Goal: Task Accomplishment & Management: Use online tool/utility

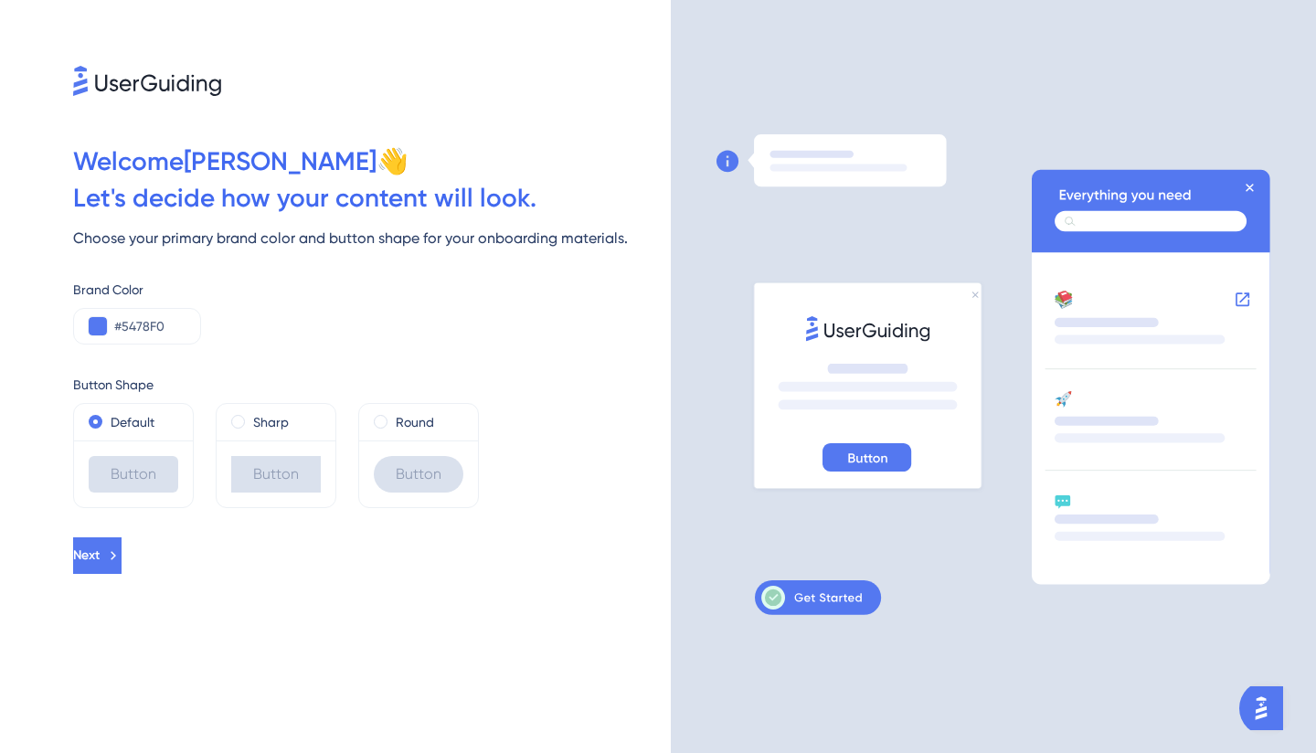
click at [872, 460] on icon at bounding box center [867, 458] width 39 height 17
click at [1155, 223] on icon at bounding box center [1151, 220] width 192 height 21
click at [122, 549] on button "Next" at bounding box center [97, 555] width 48 height 37
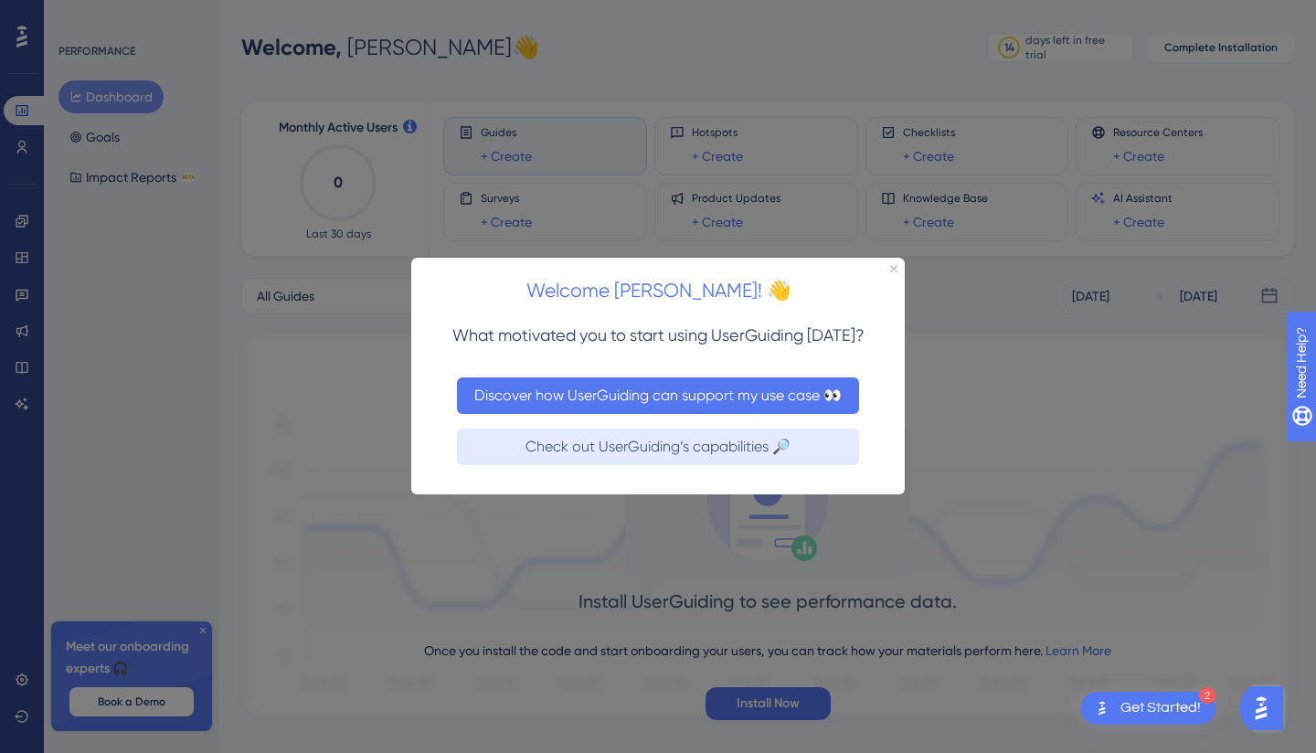
click at [774, 393] on button "Discover how UserGuiding can support my use case 👀" at bounding box center [658, 395] width 402 height 37
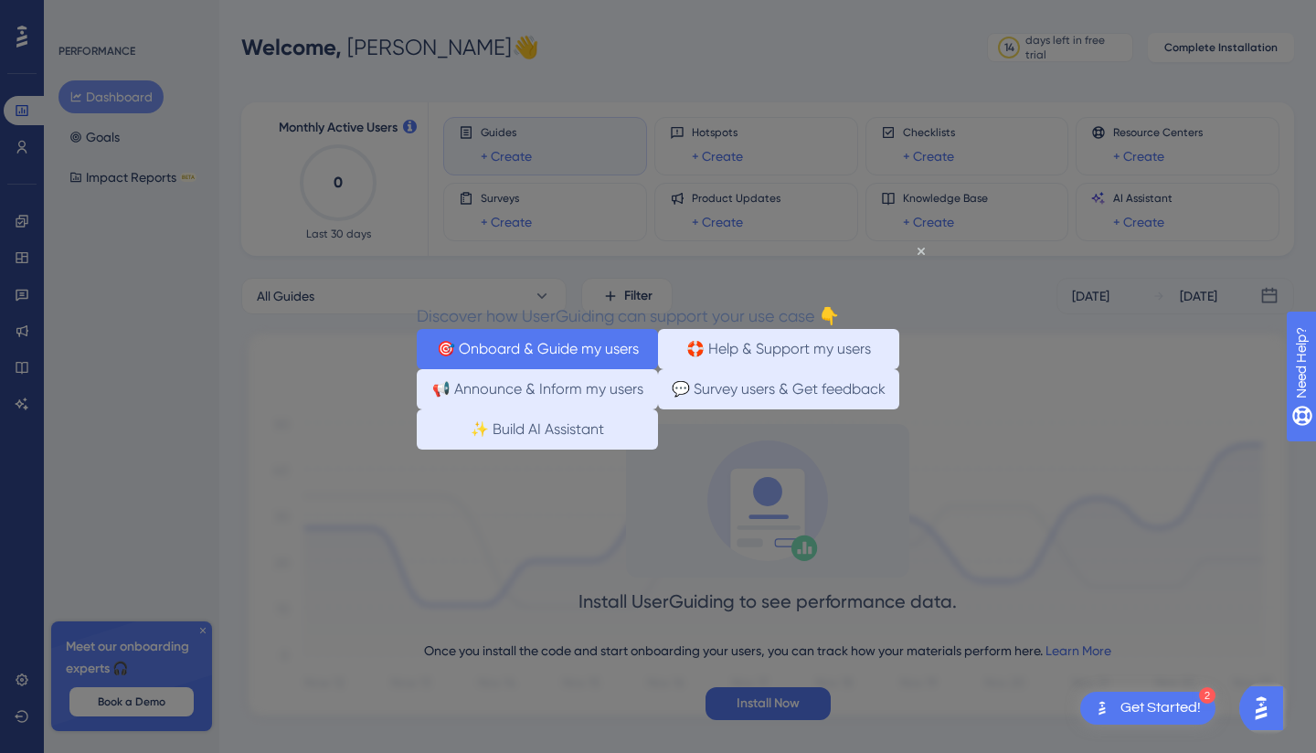
click at [609, 347] on button "🎯 Onboard & Guide my users" at bounding box center [537, 349] width 241 height 40
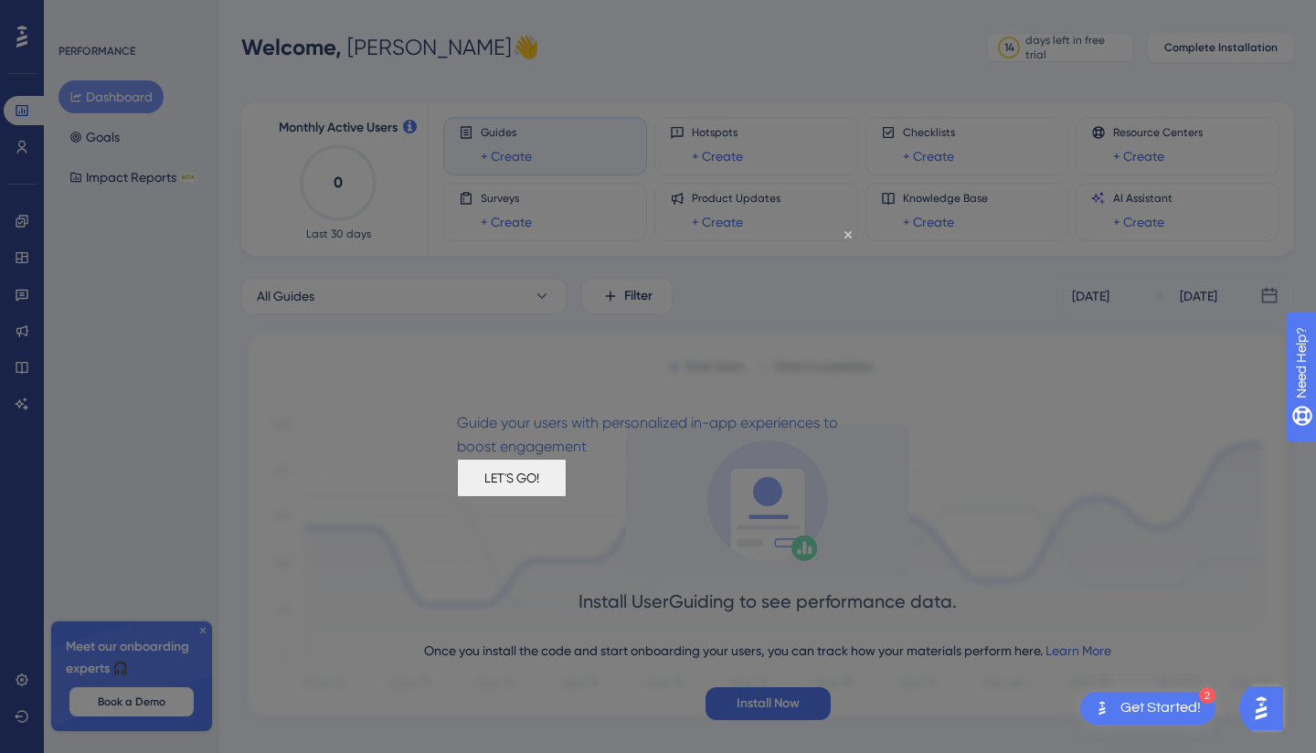
click at [567, 497] on button "LET'S GO!" at bounding box center [512, 478] width 110 height 38
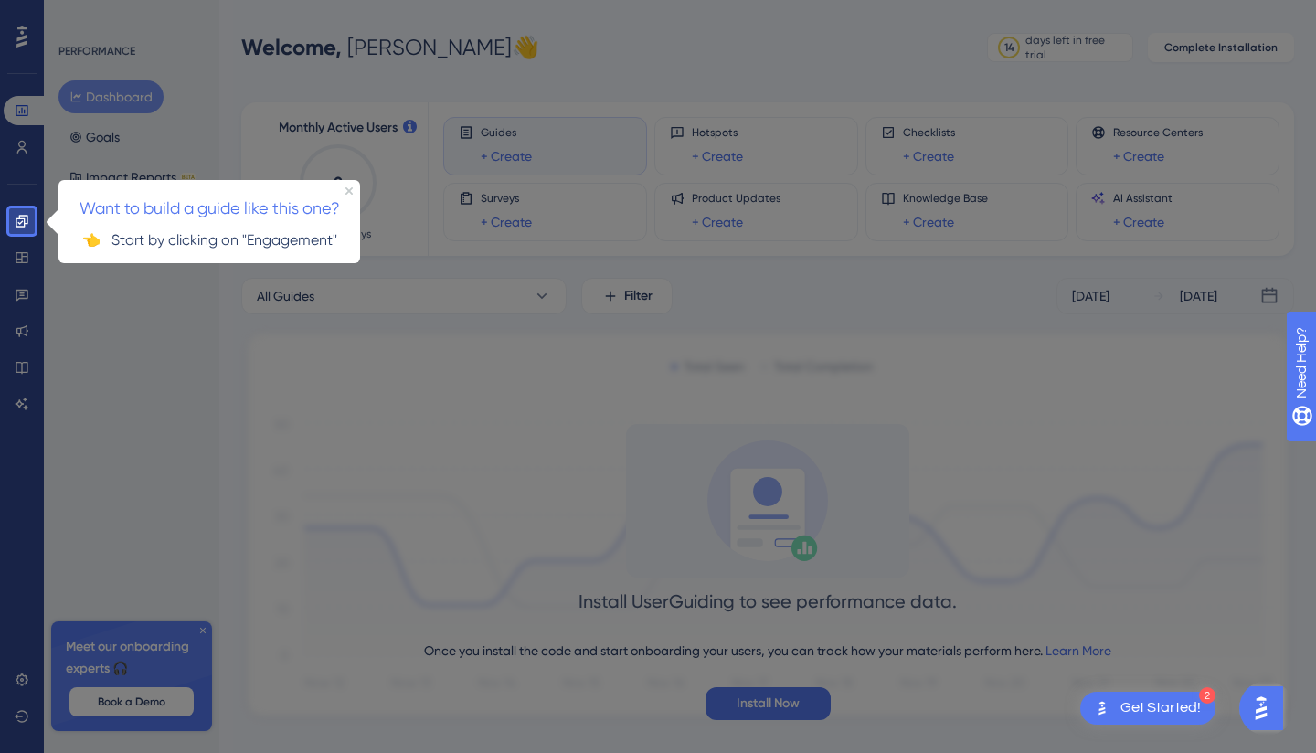
click at [193, 238] on p "👈 Start by clicking on "Engagement"" at bounding box center [209, 240] width 272 height 24
click at [1167, 717] on div "Get Started!" at bounding box center [1161, 708] width 80 height 20
click at [1173, 718] on div "2 Get Started!" at bounding box center [1147, 708] width 135 height 33
click at [1266, 709] on img "Open AI Assistant Launcher" at bounding box center [1261, 708] width 33 height 33
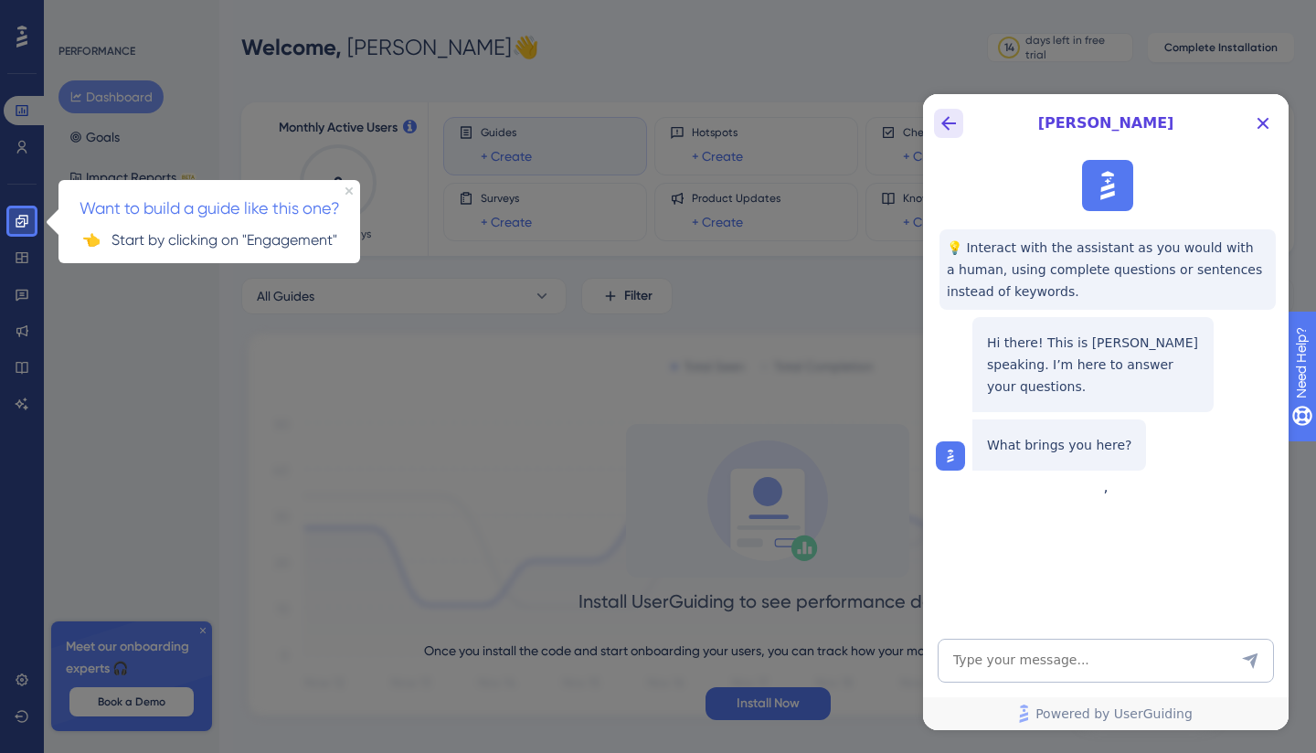
click at [949, 122] on icon "Back Button" at bounding box center [949, 123] width 22 height 22
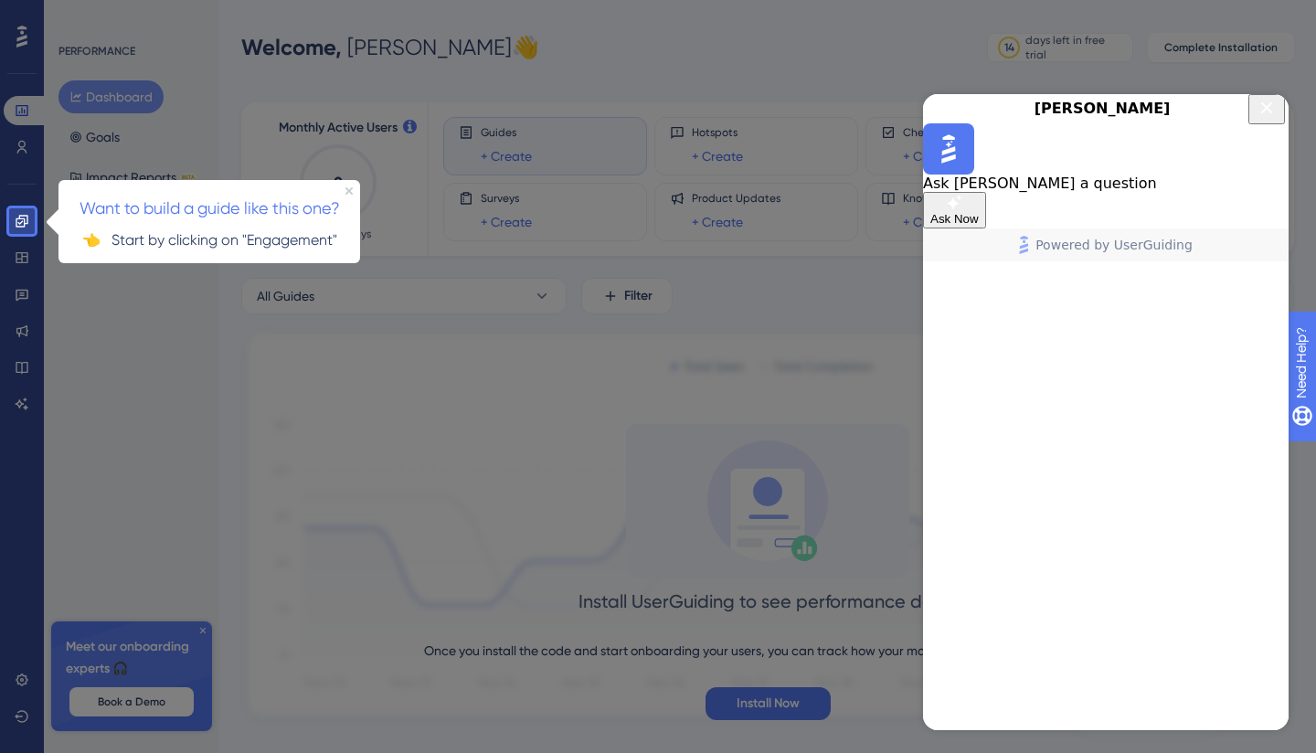
click at [1260, 119] on icon "Close Button" at bounding box center [1267, 108] width 22 height 22
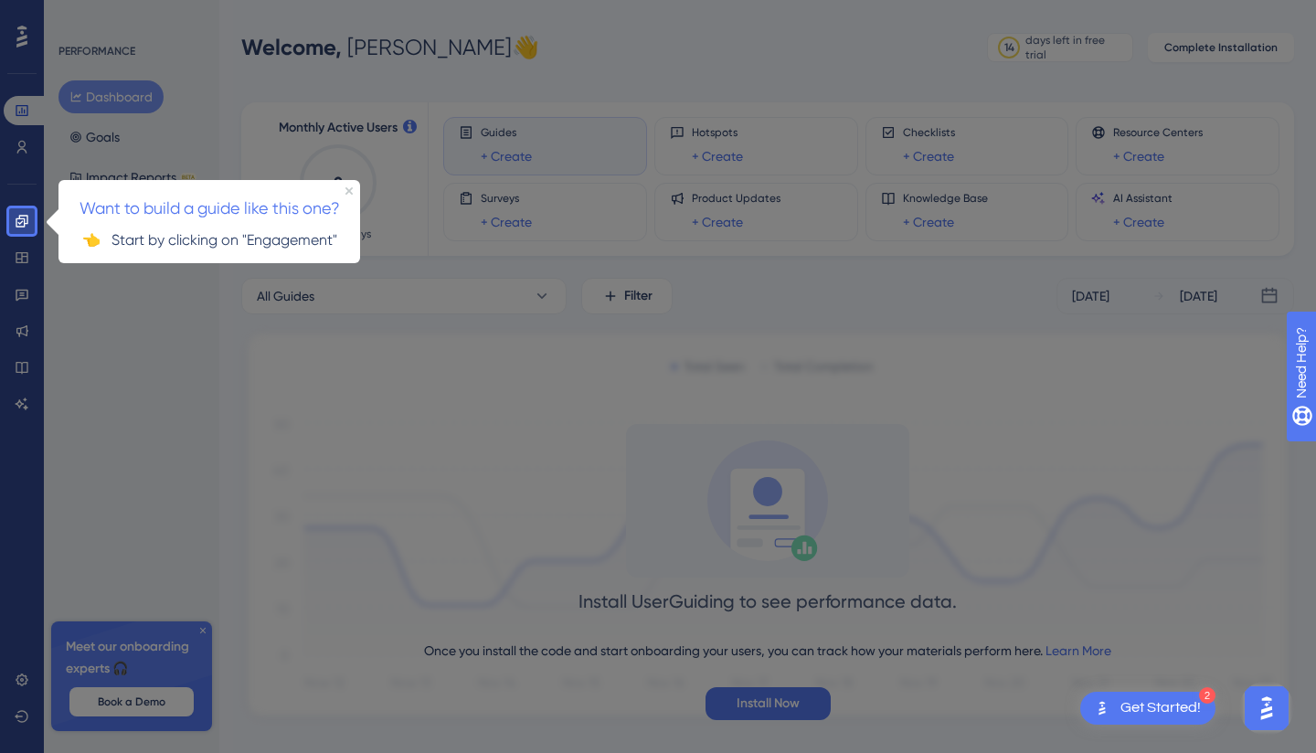
click at [1156, 708] on div "Get Started!" at bounding box center [1161, 708] width 80 height 20
click at [143, 210] on span "Want to build a guide like this one?" at bounding box center [210, 206] width 260 height 19
click at [22, 225] on icon at bounding box center [22, 221] width 15 height 15
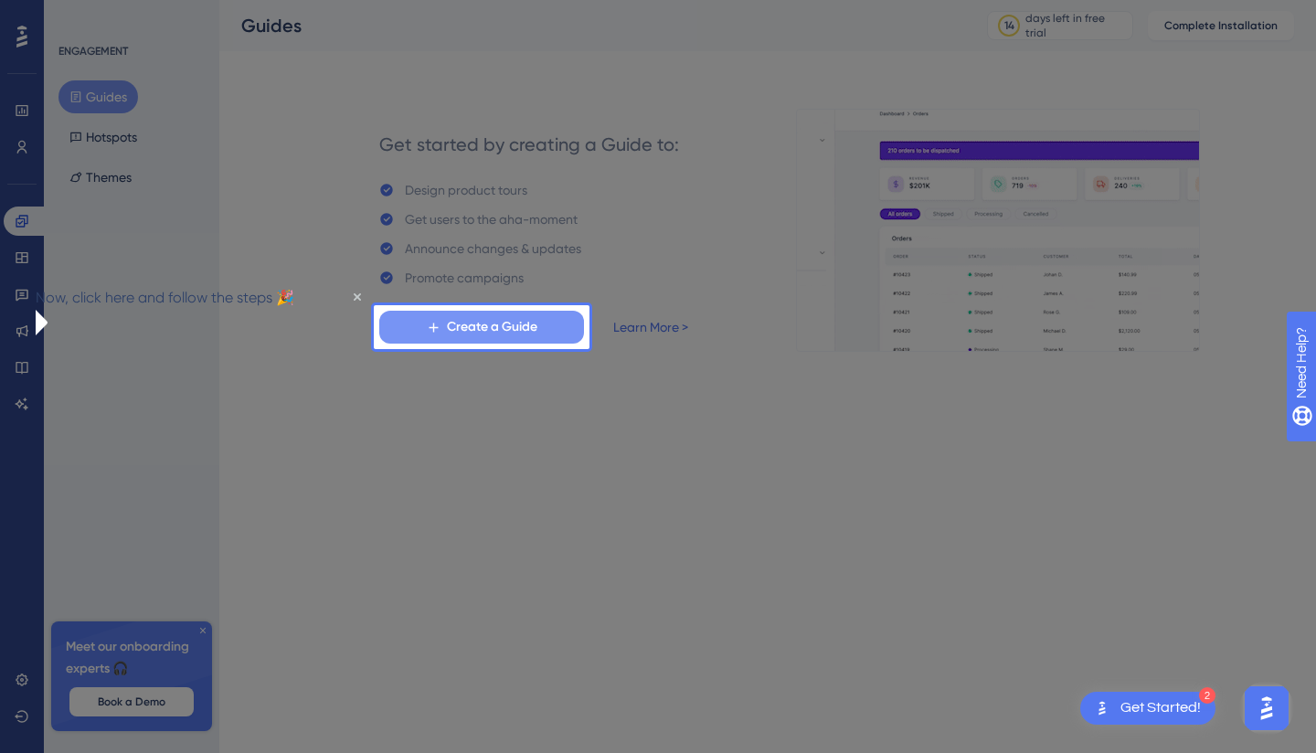
click at [486, 327] on span "Create a Guide" at bounding box center [492, 327] width 90 height 22
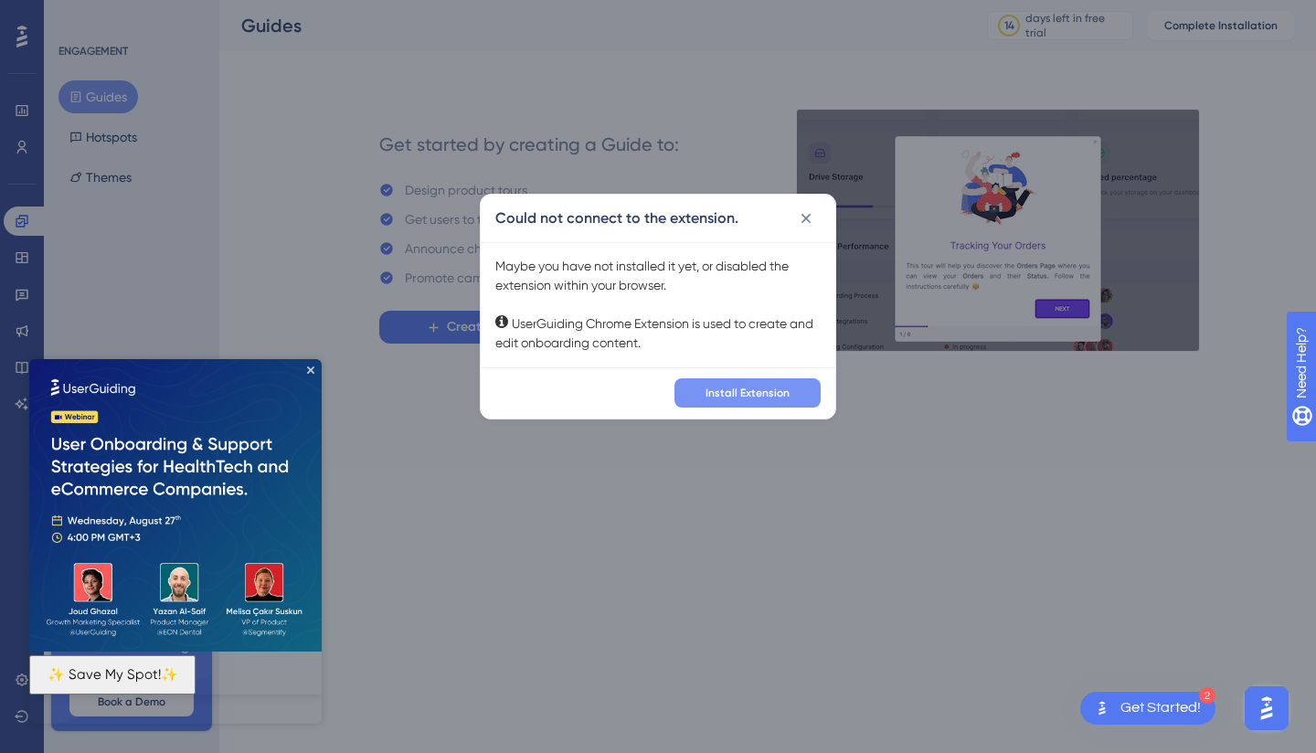
click at [746, 394] on span "Install Extension" at bounding box center [748, 393] width 84 height 15
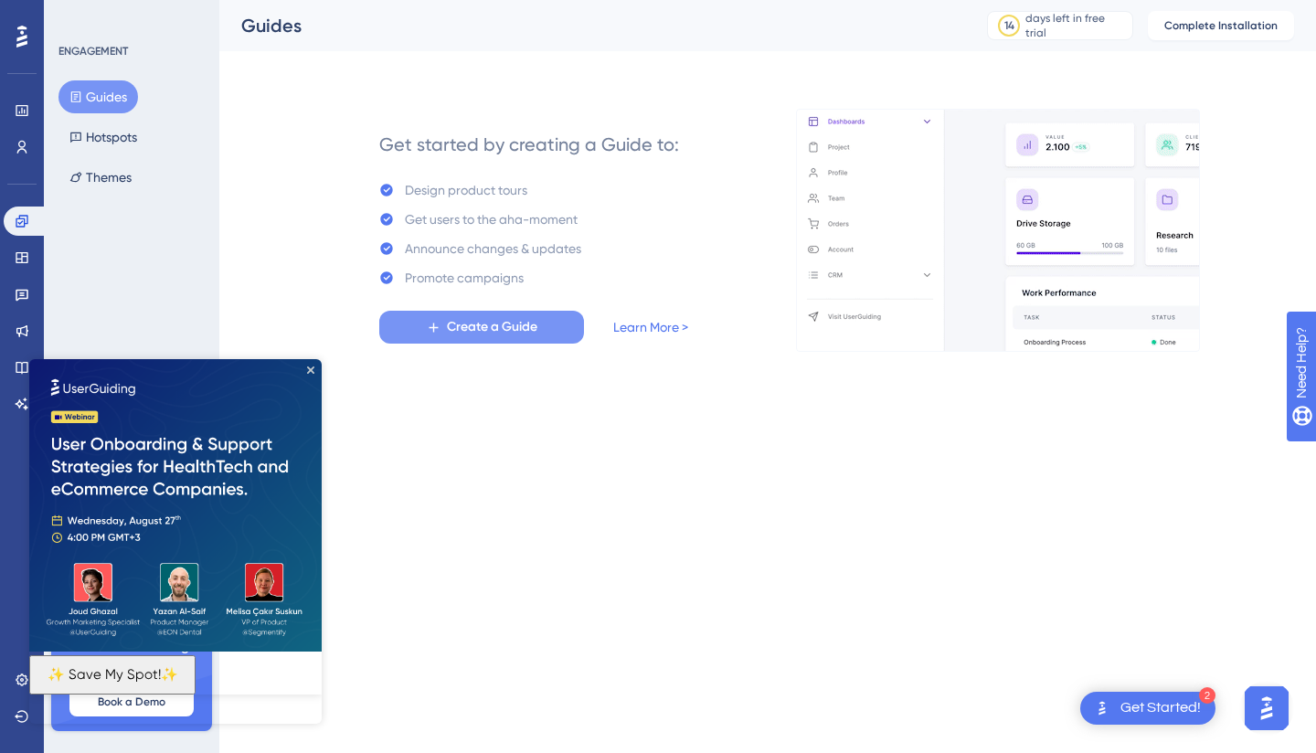
click at [965, 0] on html "2 Get Started! Performance Users Engagement Widgets Feedback Product Updates Kn…" at bounding box center [658, 0] width 1316 height 0
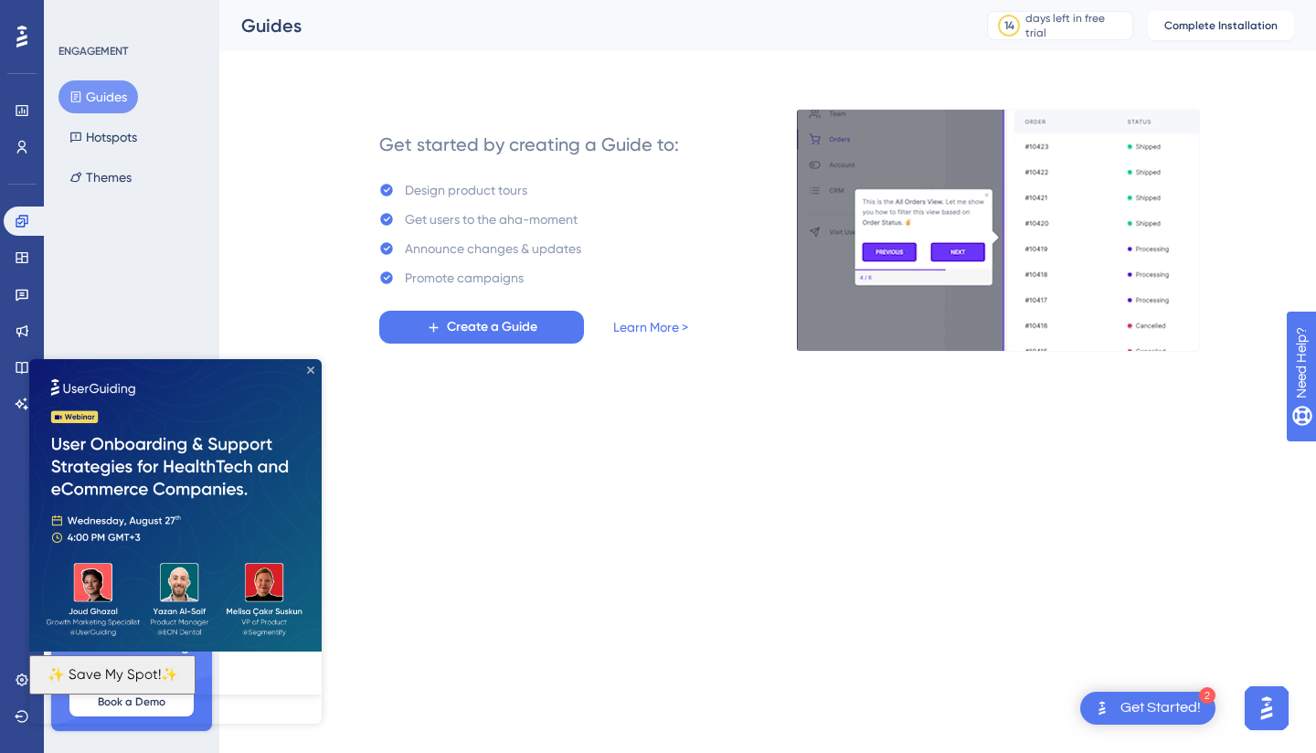
click at [488, 331] on span "Create a Guide" at bounding box center [492, 327] width 90 height 22
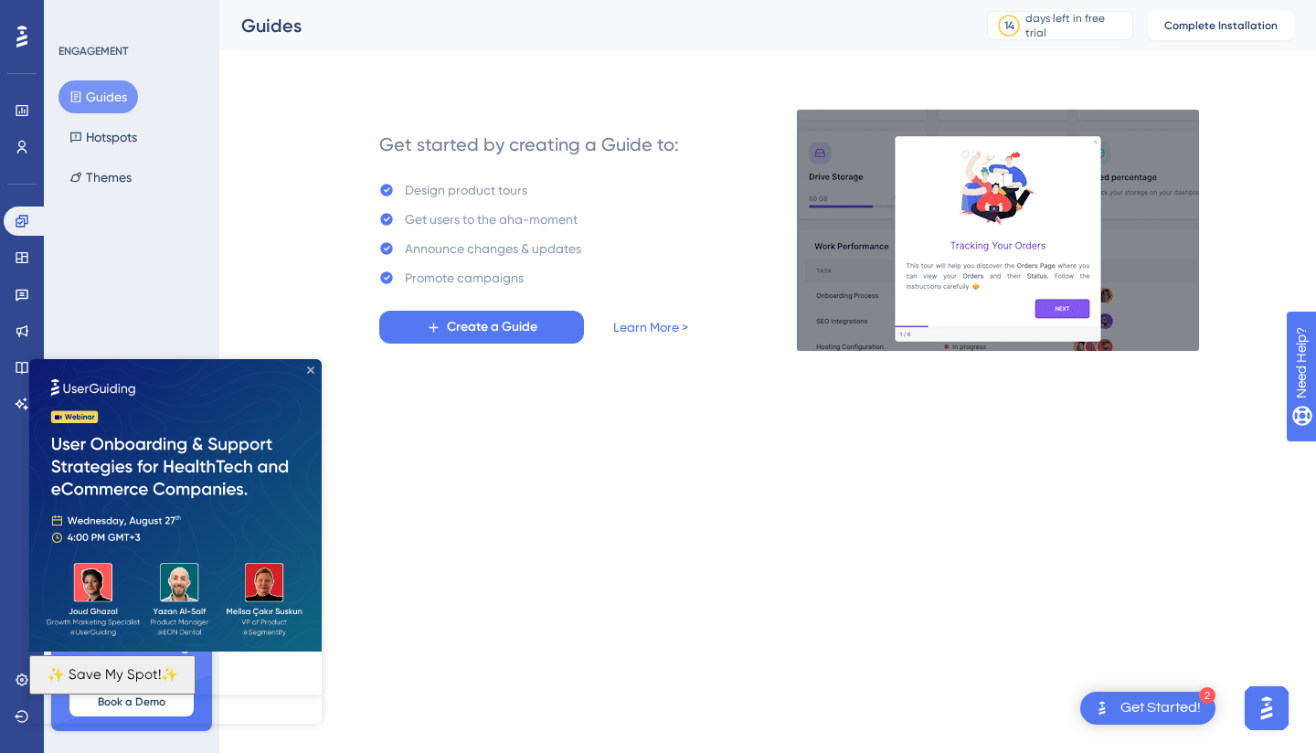
click at [498, 319] on span "Create a Guide" at bounding box center [492, 327] width 90 height 22
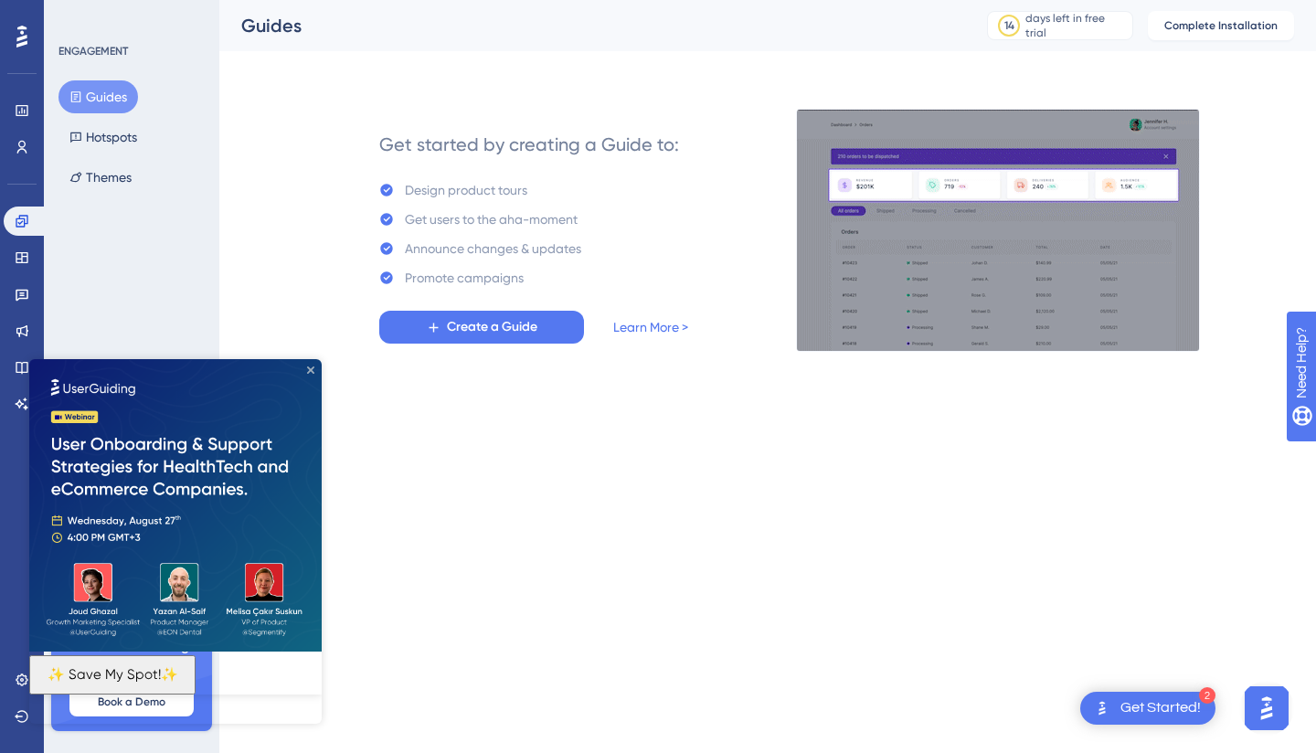
click at [309, 371] on icon "Close Preview" at bounding box center [310, 370] width 7 height 7
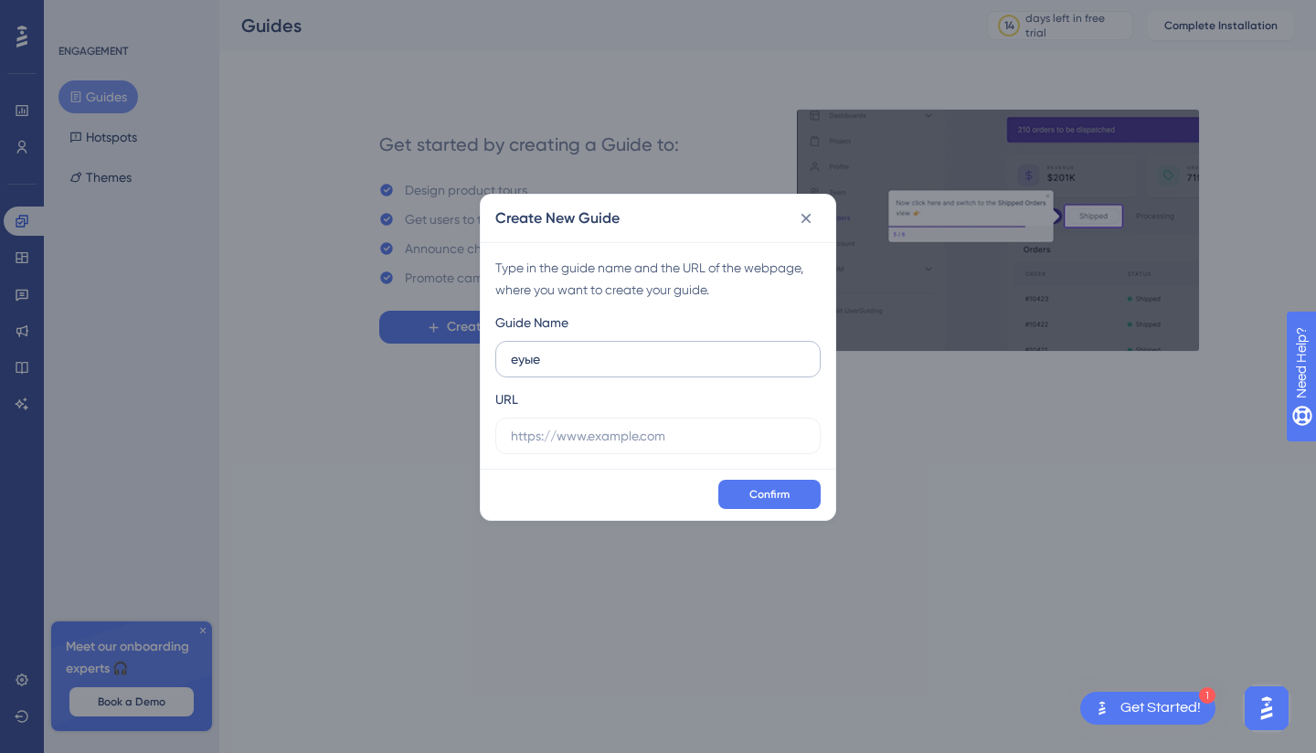
click at [582, 350] on input "еуые" at bounding box center [658, 359] width 294 height 20
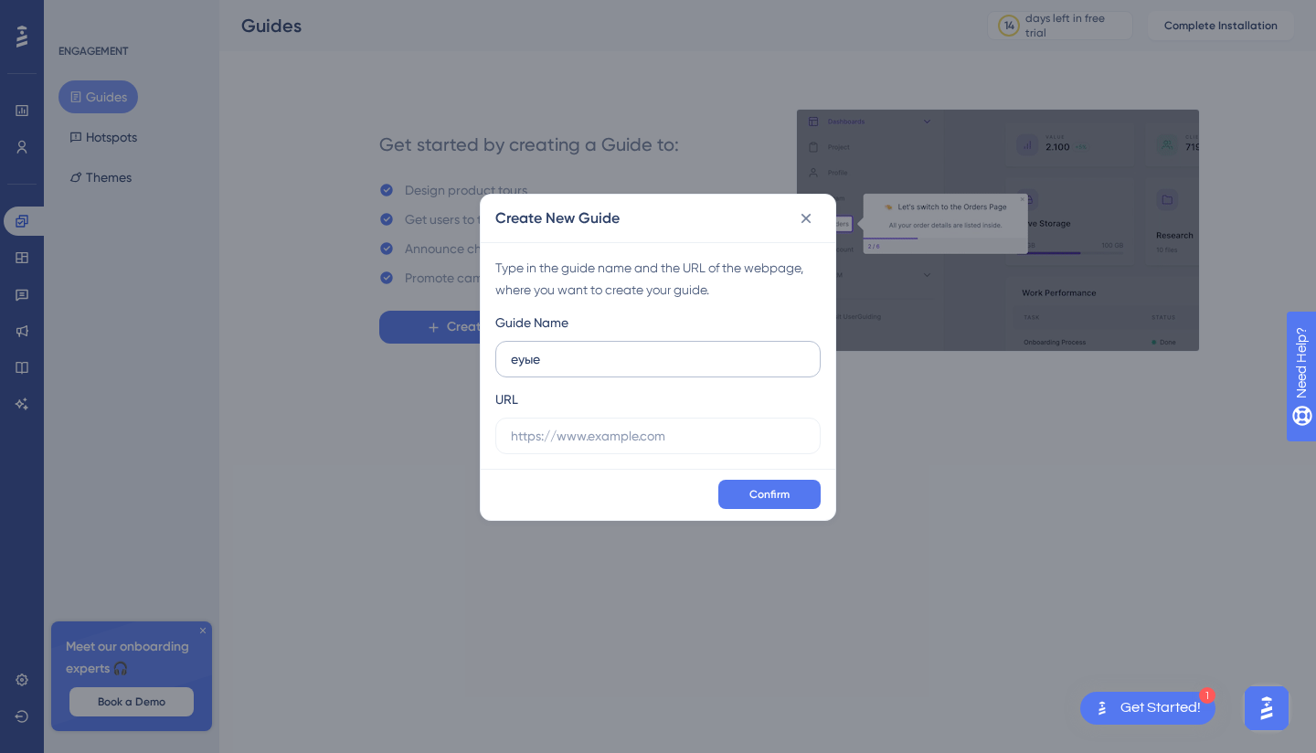
click at [526, 363] on input "еуые" at bounding box center [658, 359] width 294 height 20
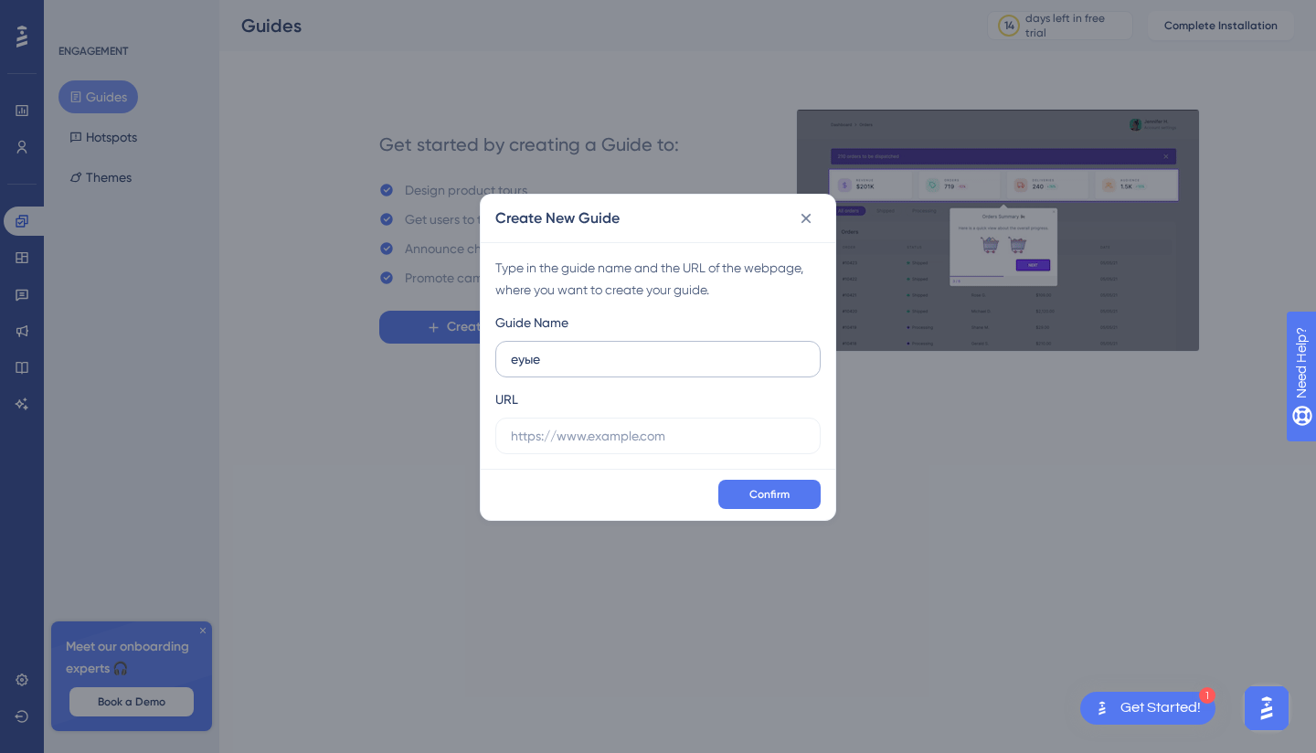
click at [526, 363] on input "еуые" at bounding box center [658, 359] width 294 height 20
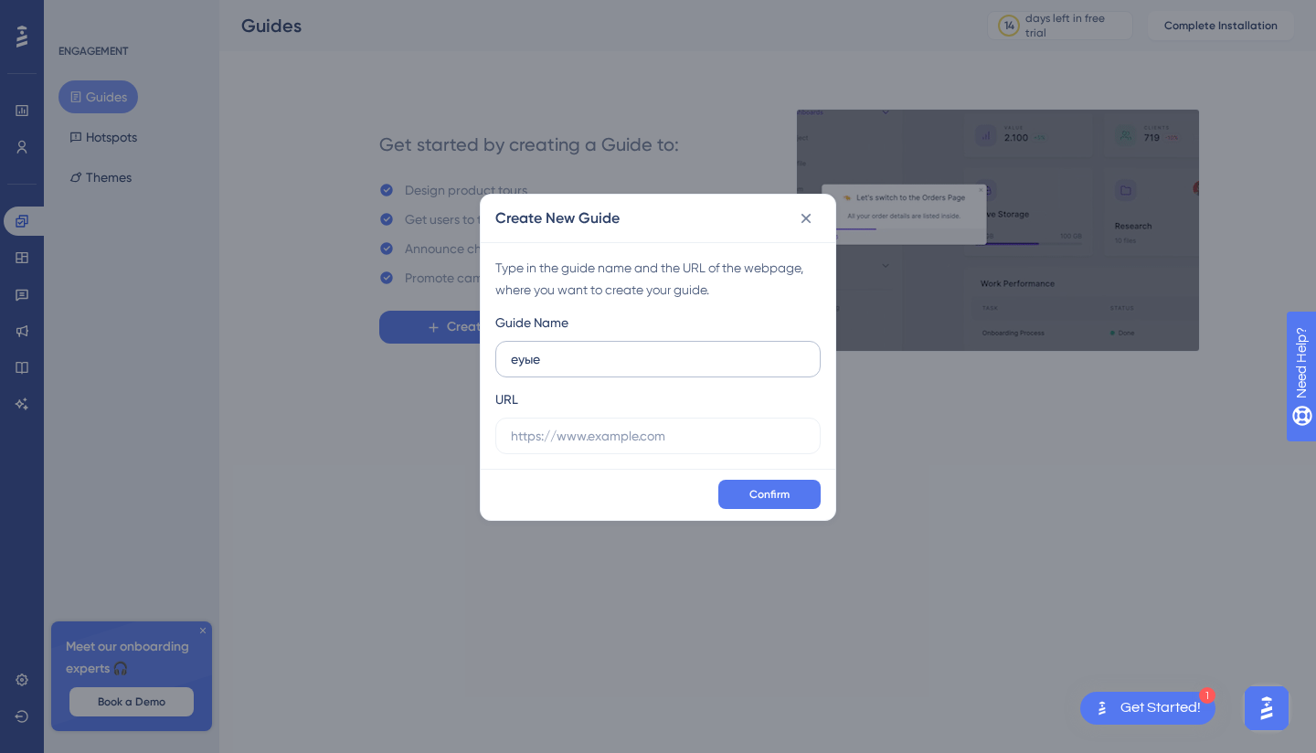
click at [526, 363] on input "еуые" at bounding box center [658, 359] width 294 height 20
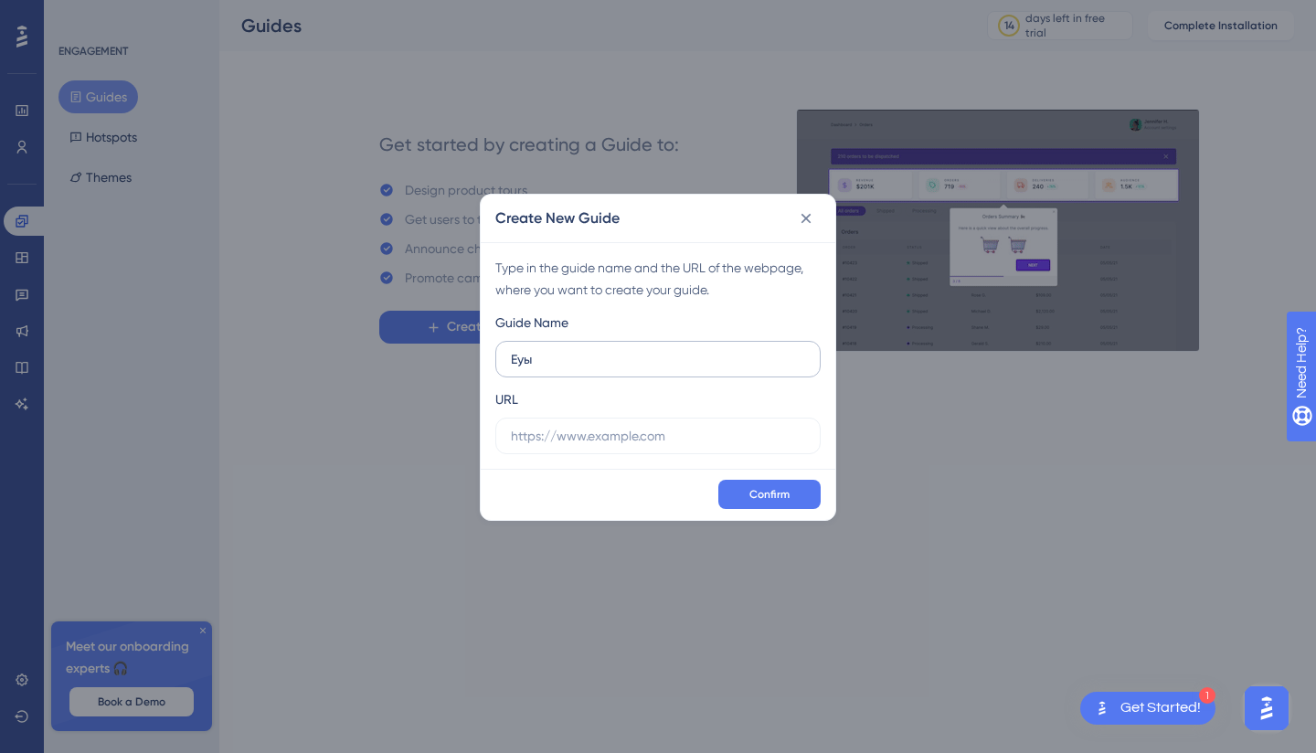
click at [523, 353] on input "Еуы" at bounding box center [658, 359] width 294 height 20
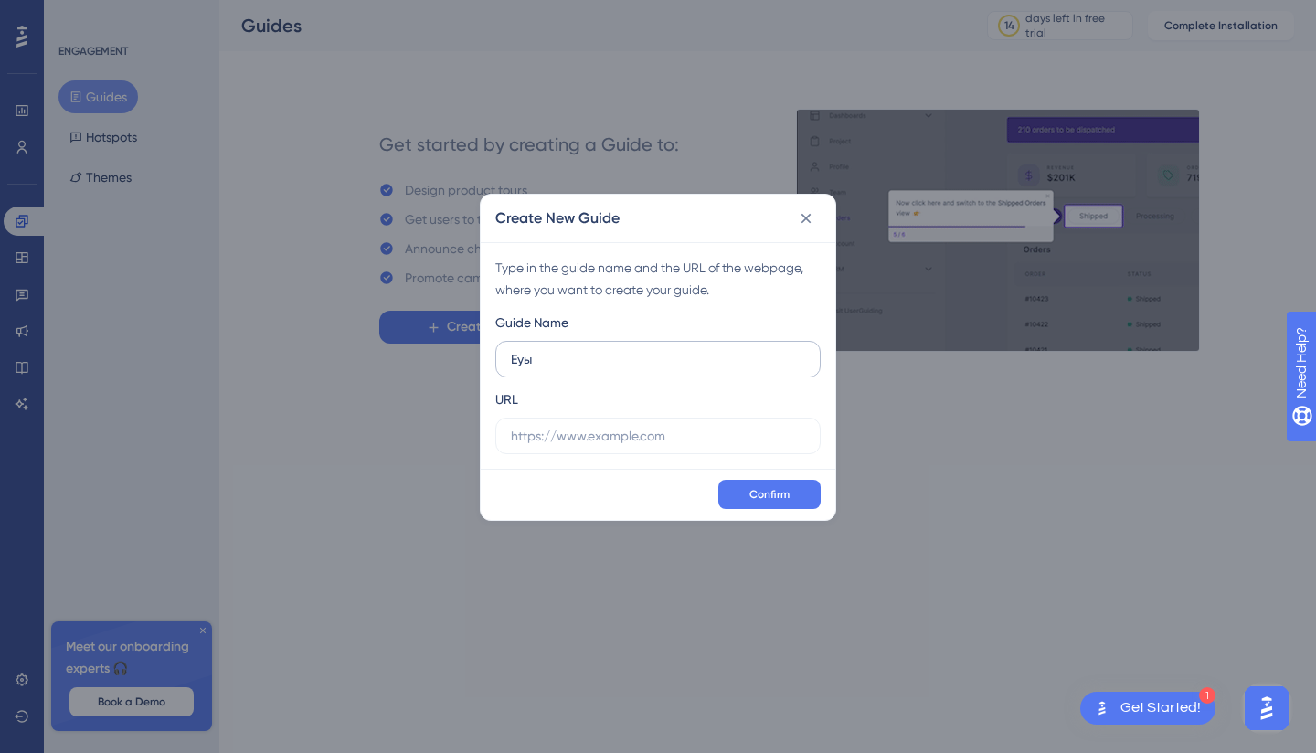
click at [523, 353] on input "Еуы" at bounding box center [658, 359] width 294 height 20
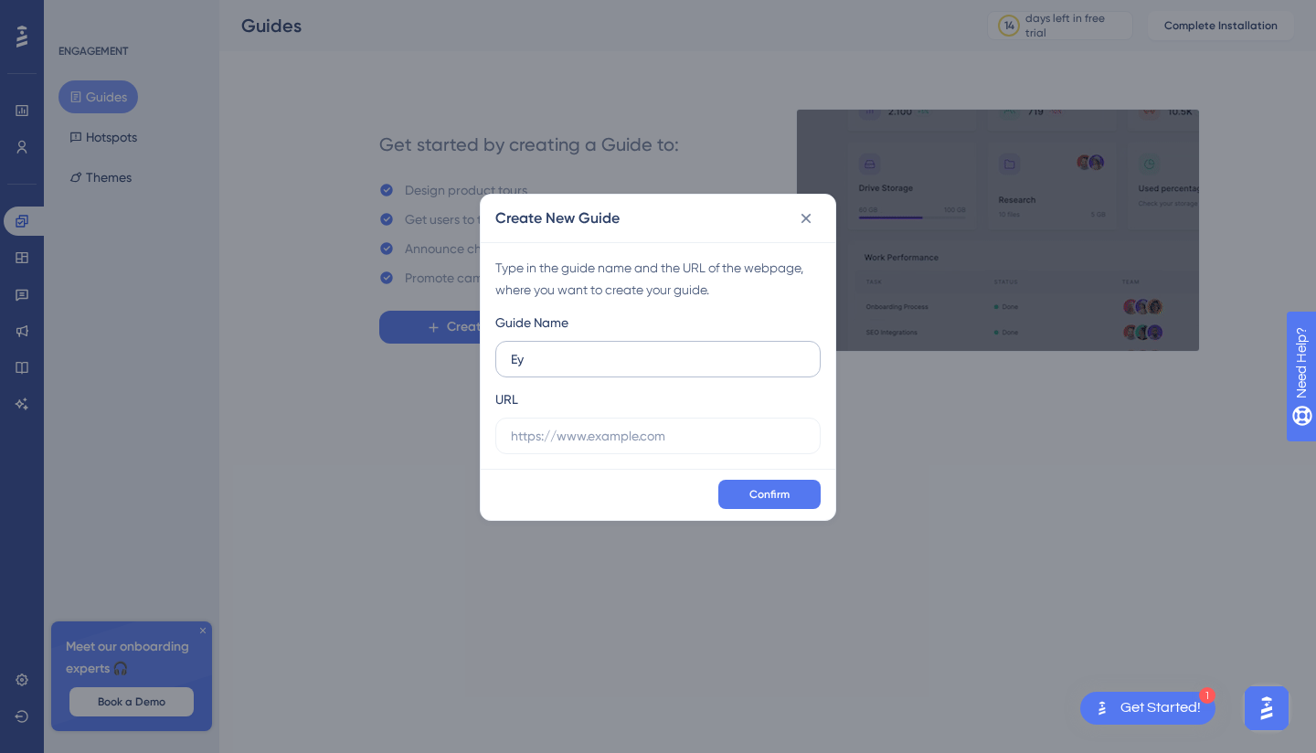
type input "Е"
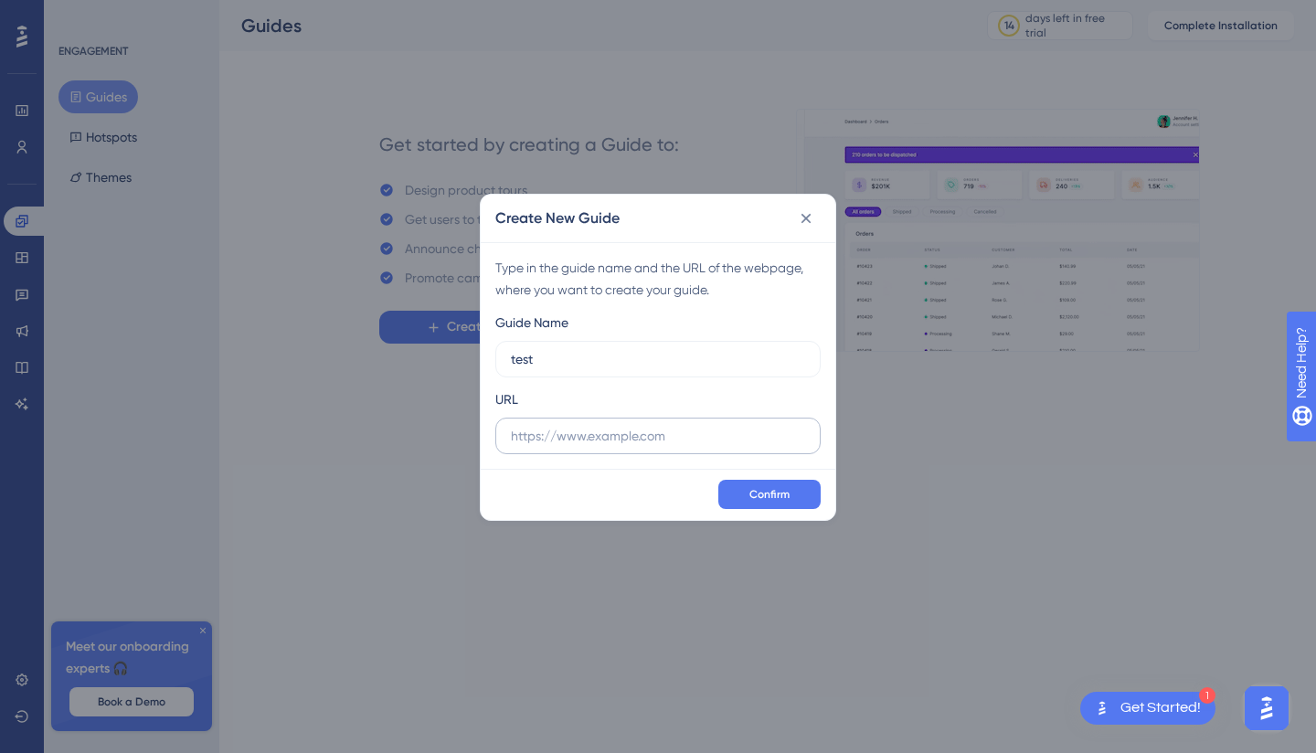
type input "test"
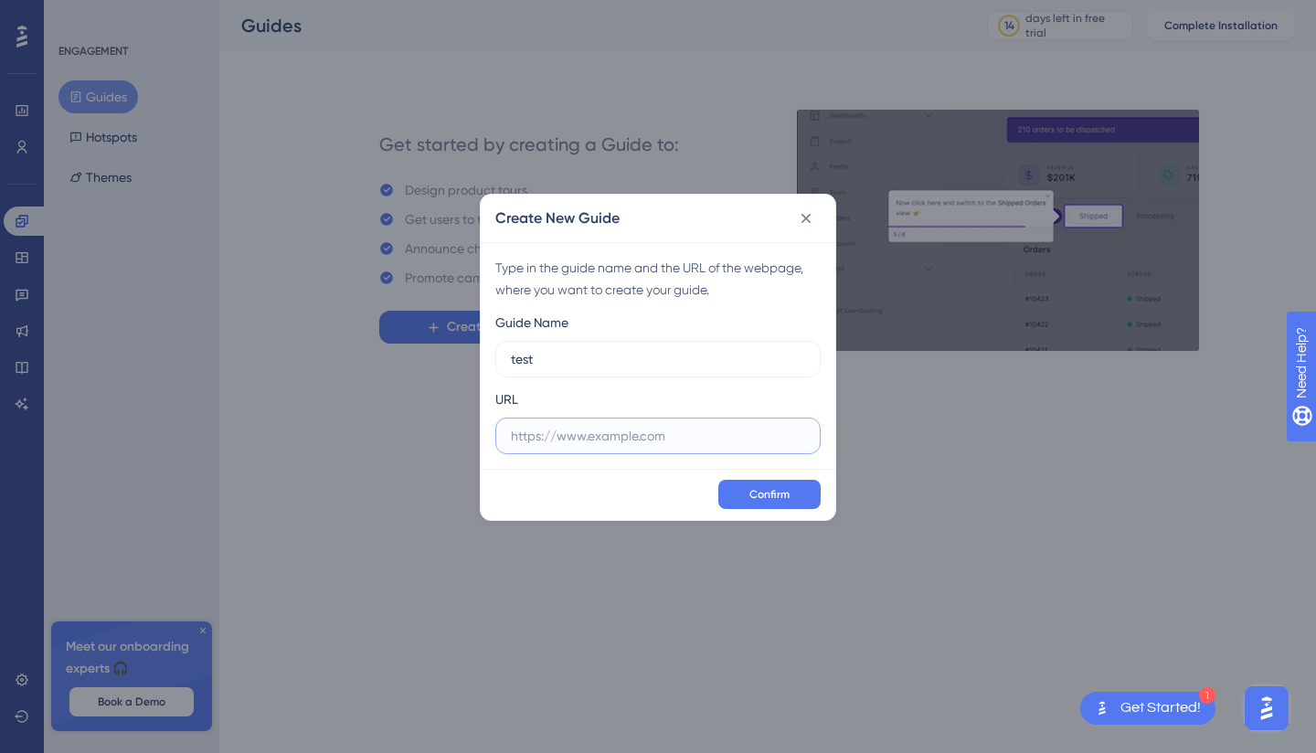
click at [611, 444] on input "text" at bounding box center [658, 436] width 294 height 20
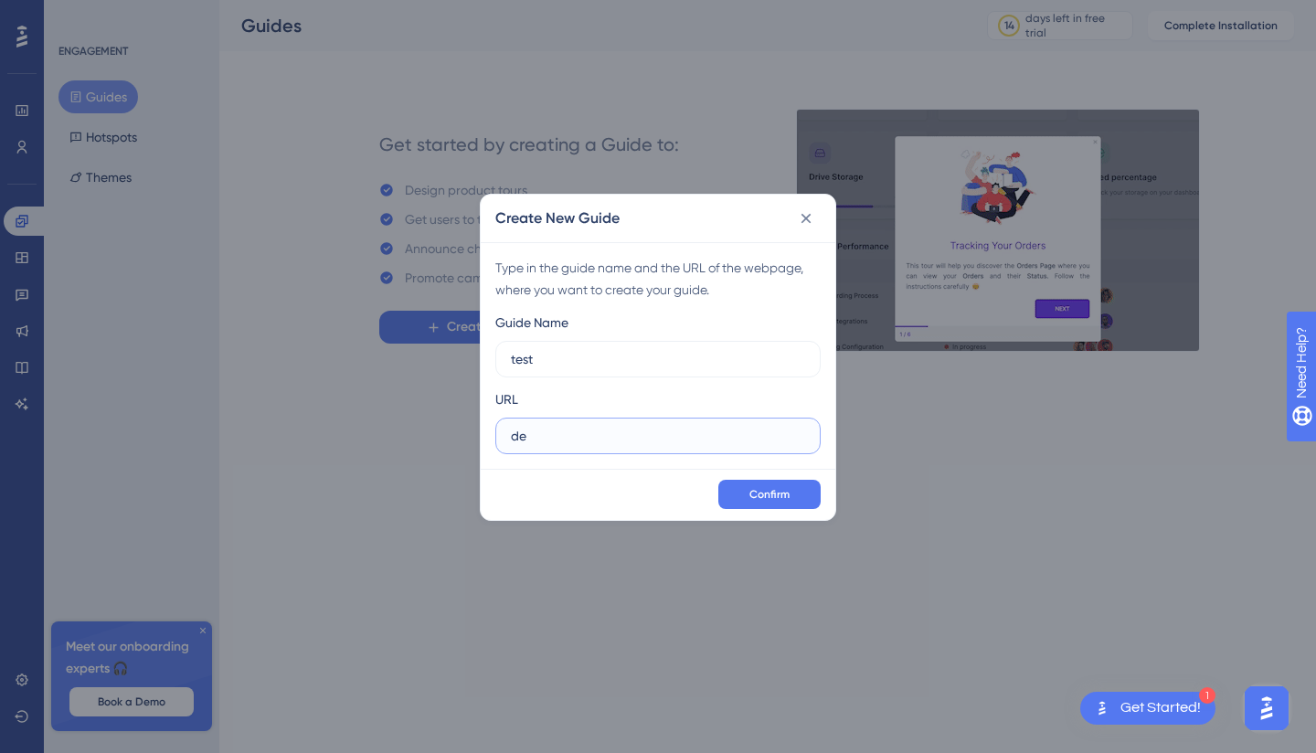
type input "d"
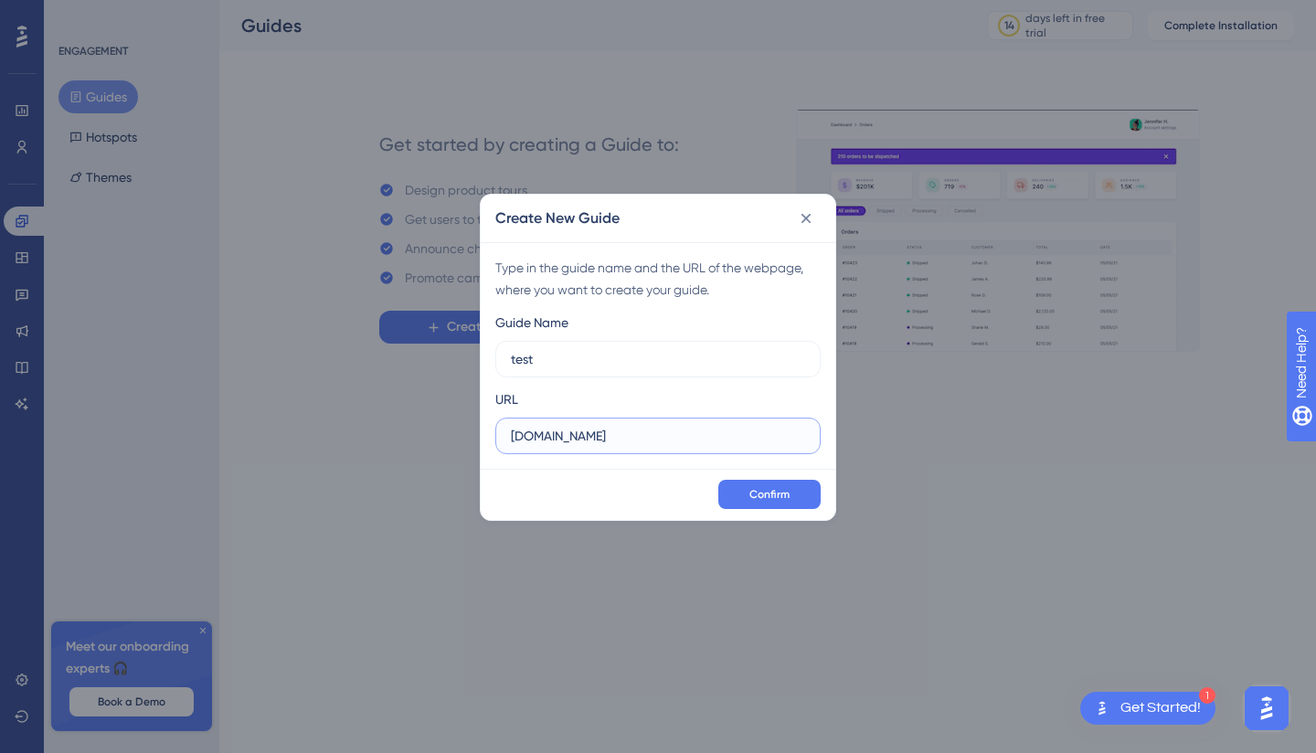
click at [537, 441] on input "personix.ru" at bounding box center [658, 436] width 294 height 20
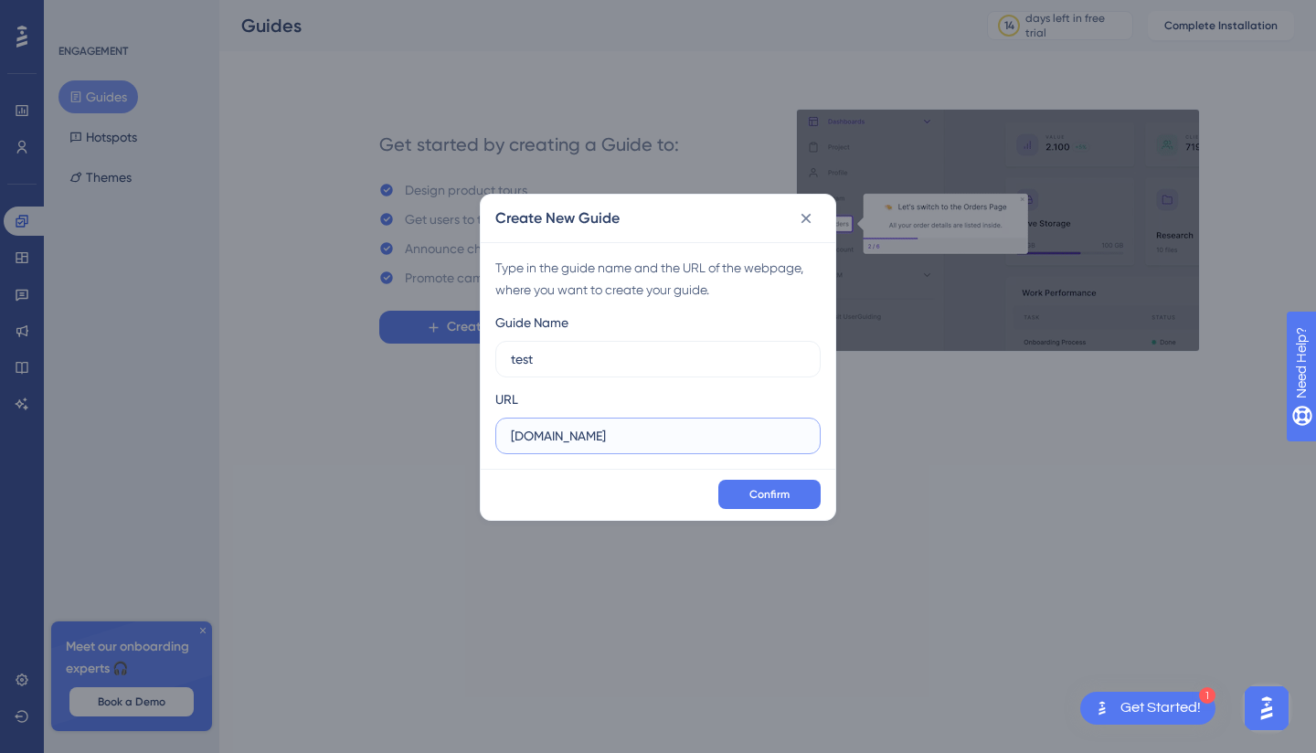
click at [537, 441] on input "personix.ru" at bounding box center [658, 436] width 294 height 20
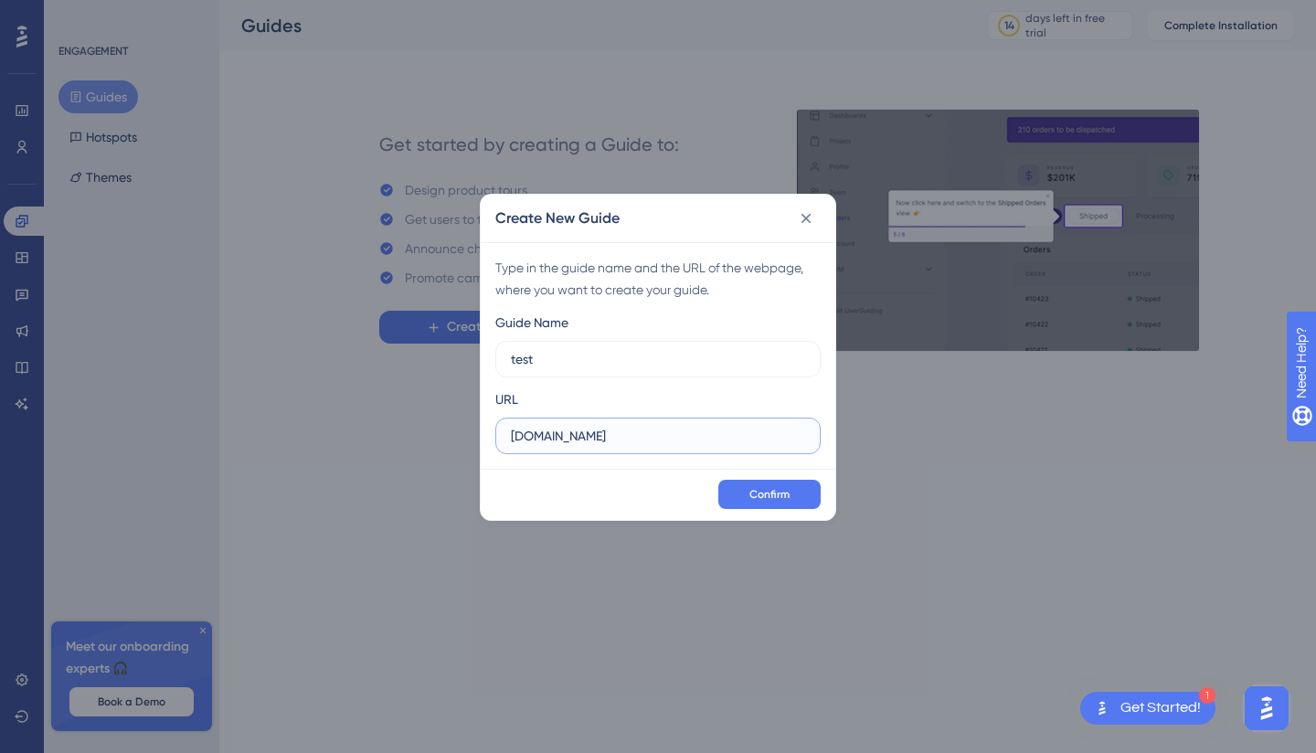
click at [537, 441] on input "personix.ru" at bounding box center [658, 436] width 294 height 20
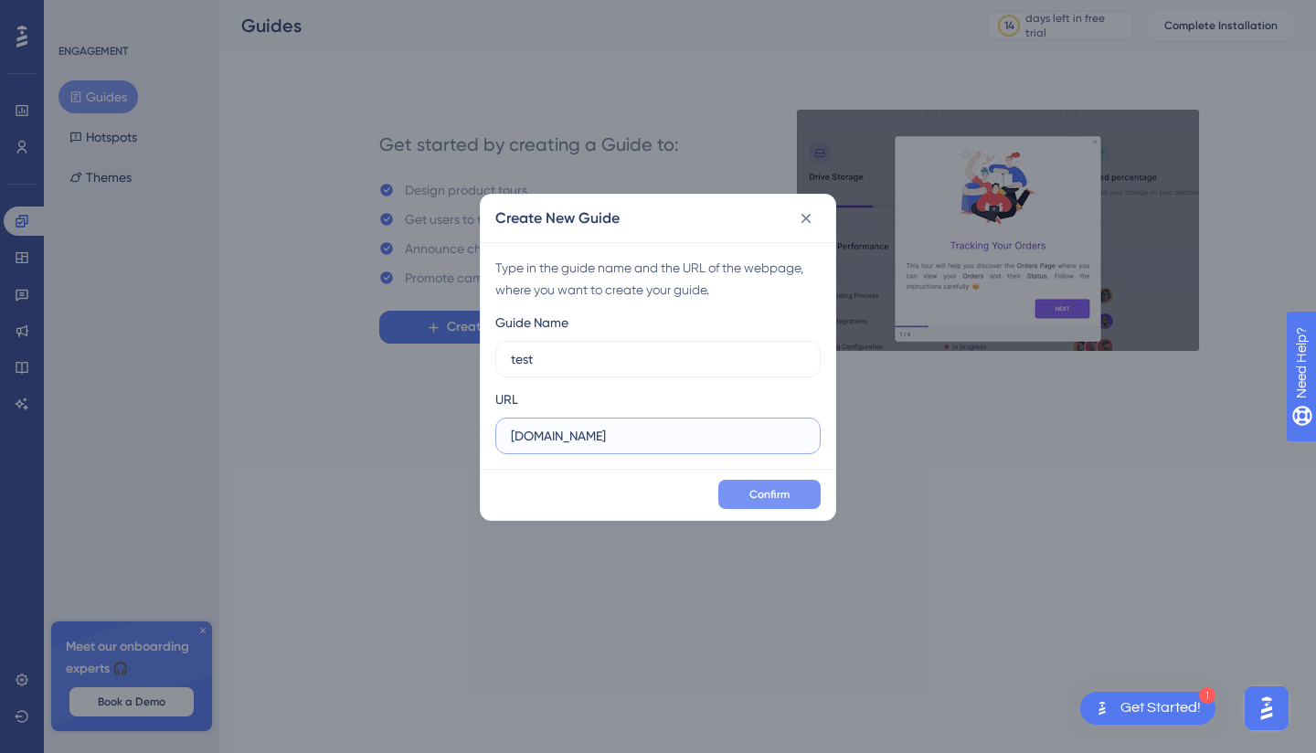
type input "deal-global.com"
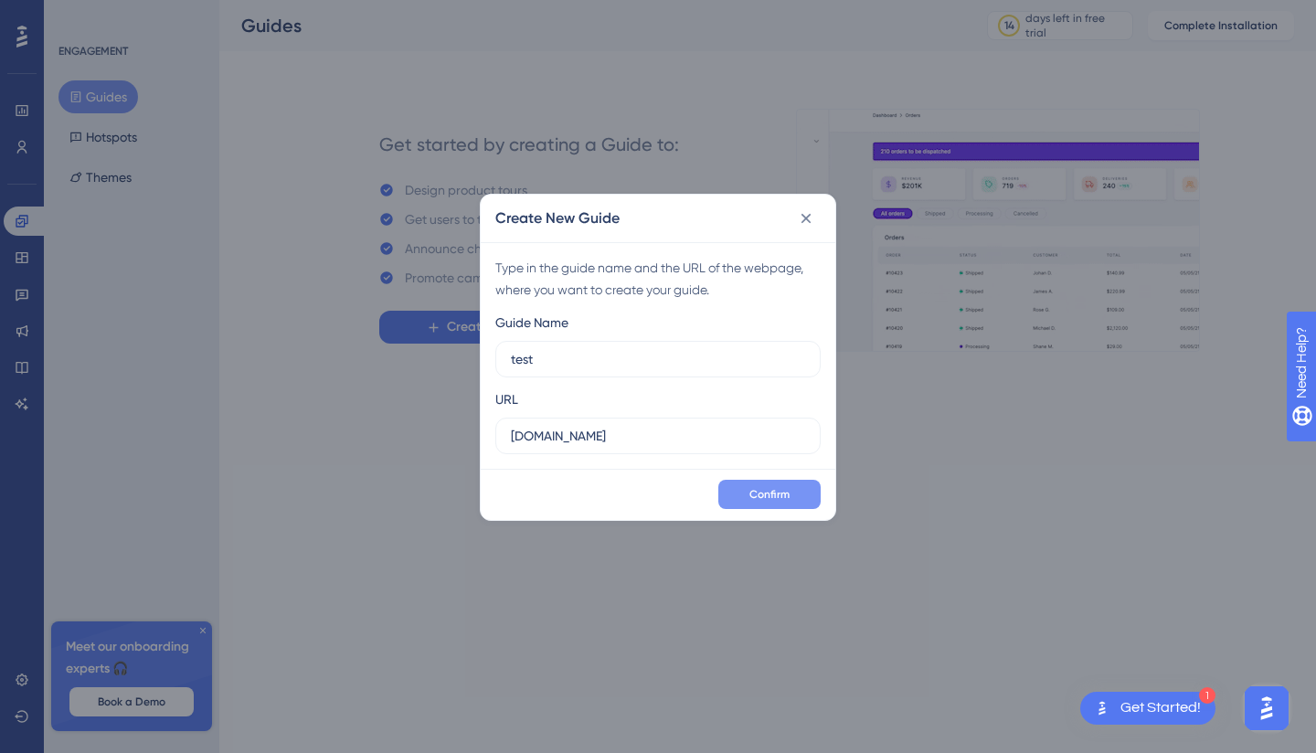
click at [770, 504] on button "Confirm" at bounding box center [769, 494] width 102 height 29
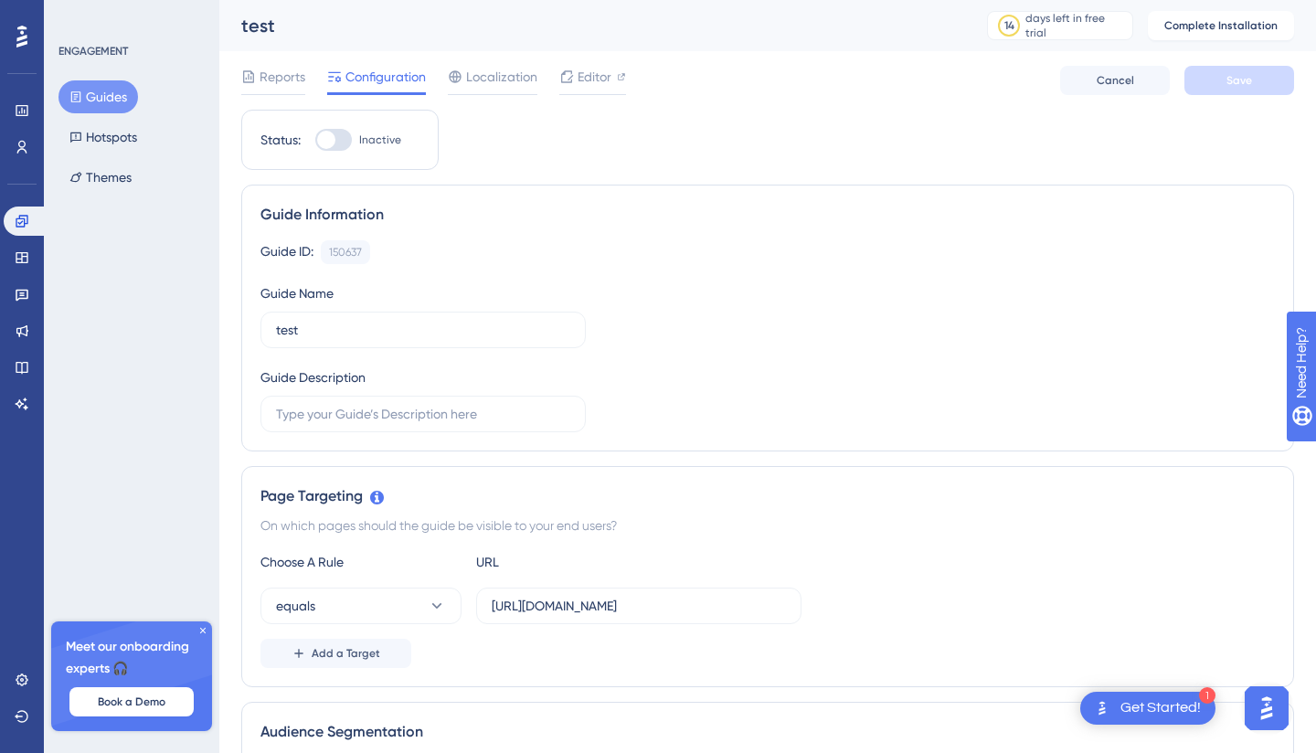
click at [343, 139] on div at bounding box center [333, 140] width 37 height 22
click at [315, 140] on input "Inactive" at bounding box center [314, 140] width 1 height 1
checkbox input "false"
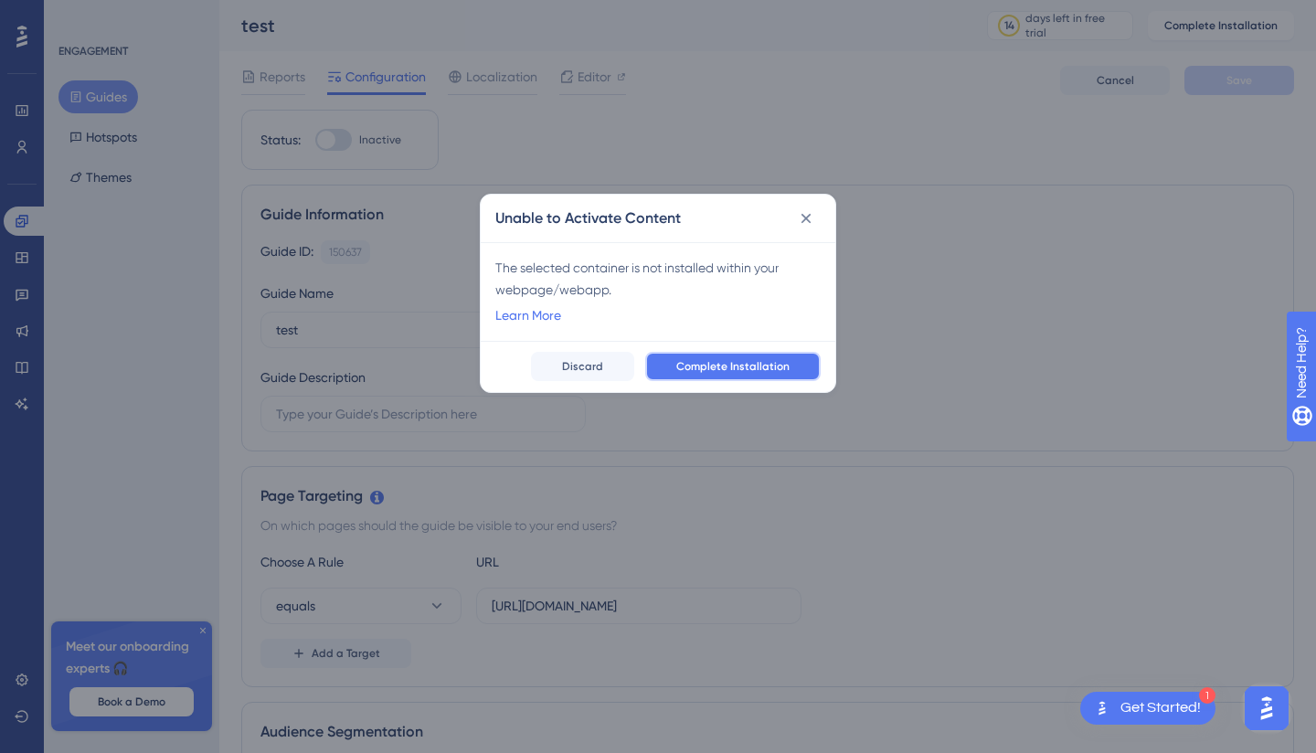
click at [743, 368] on span "Complete Installation" at bounding box center [732, 366] width 113 height 15
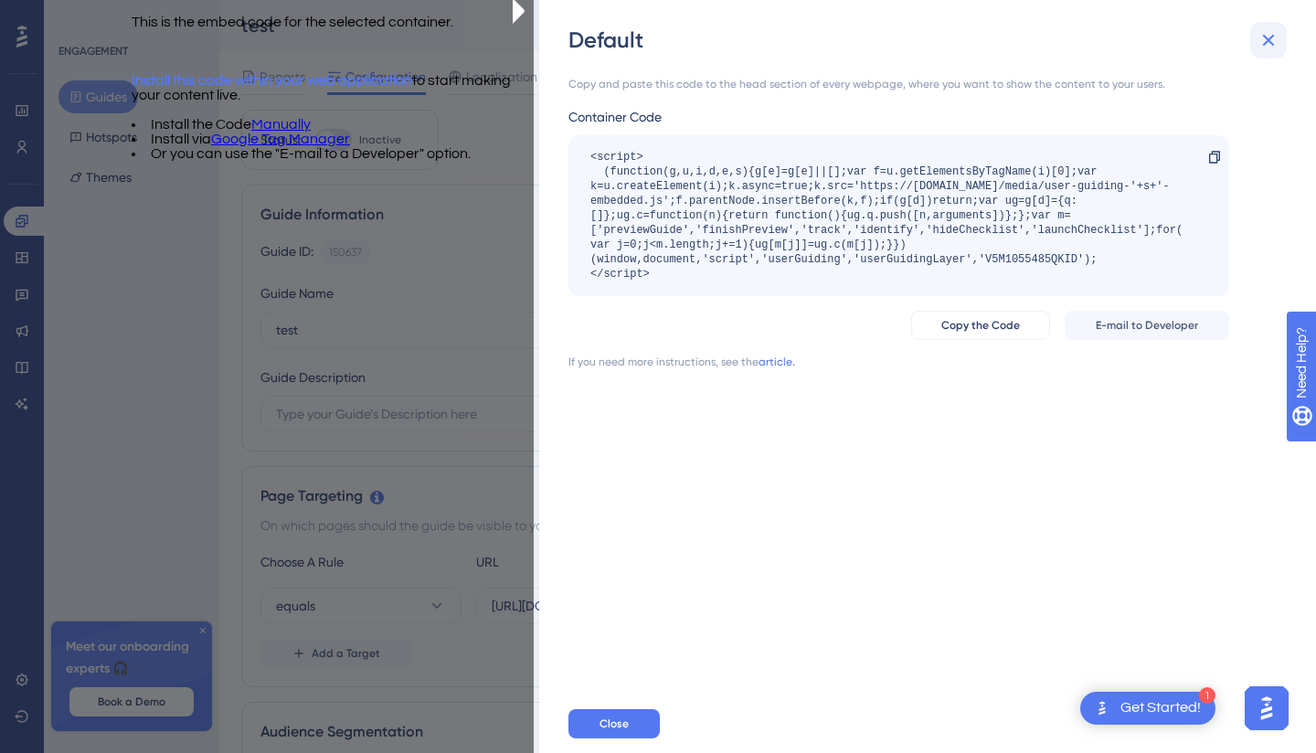
click at [1269, 48] on icon at bounding box center [1269, 40] width 22 height 22
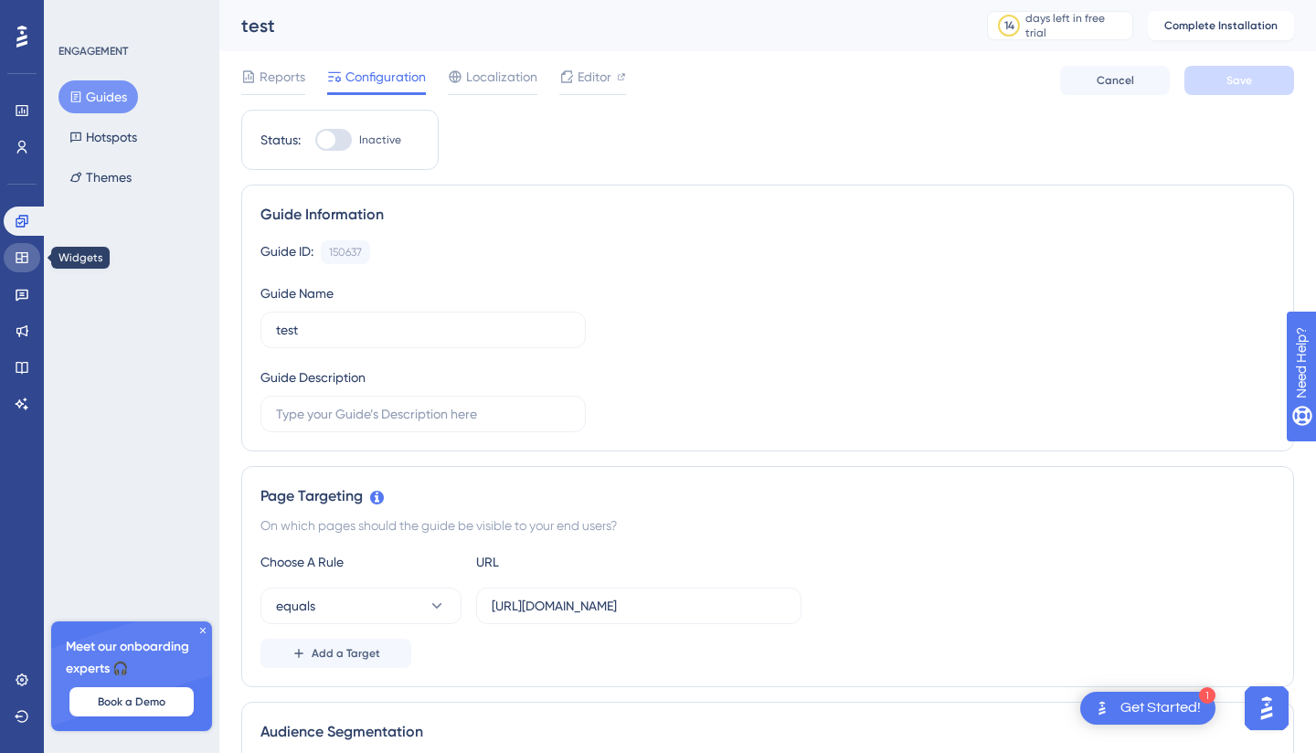
click at [26, 260] on icon at bounding box center [22, 257] width 15 height 15
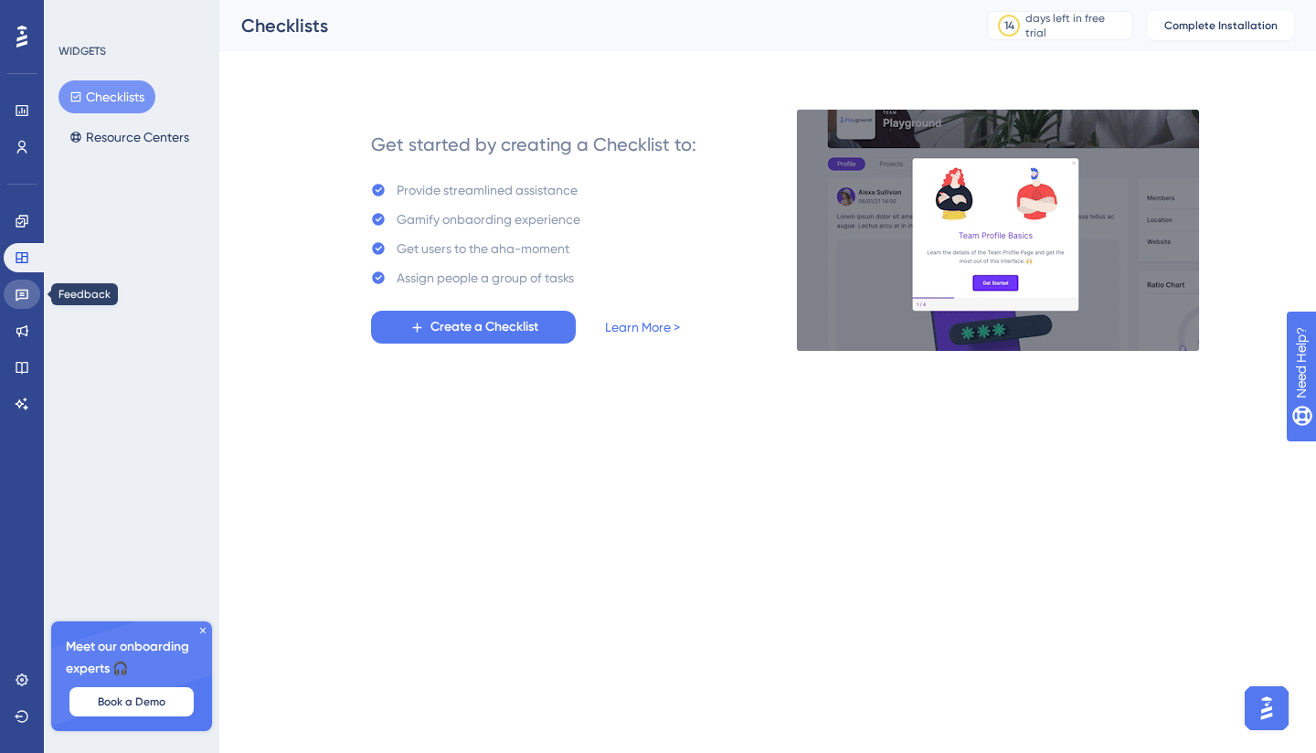
click at [23, 294] on icon at bounding box center [22, 294] width 15 height 15
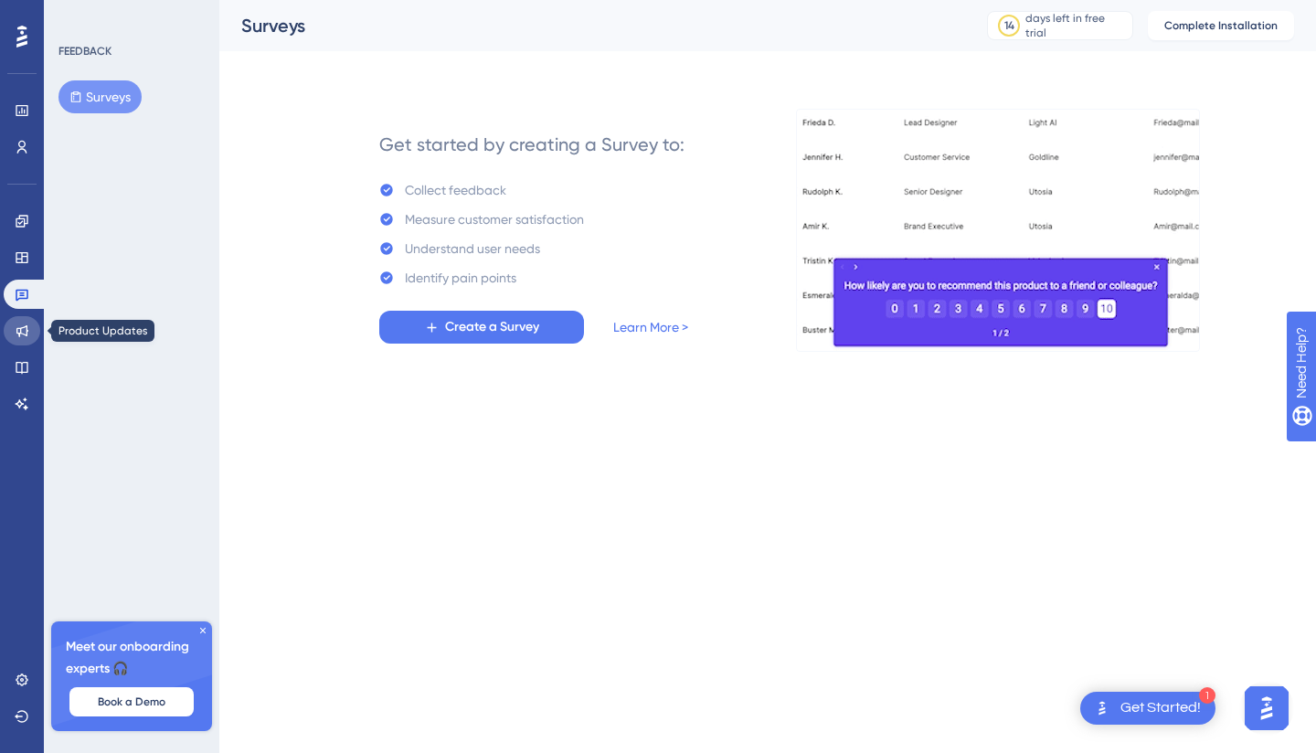
click at [26, 335] on icon at bounding box center [22, 331] width 12 height 12
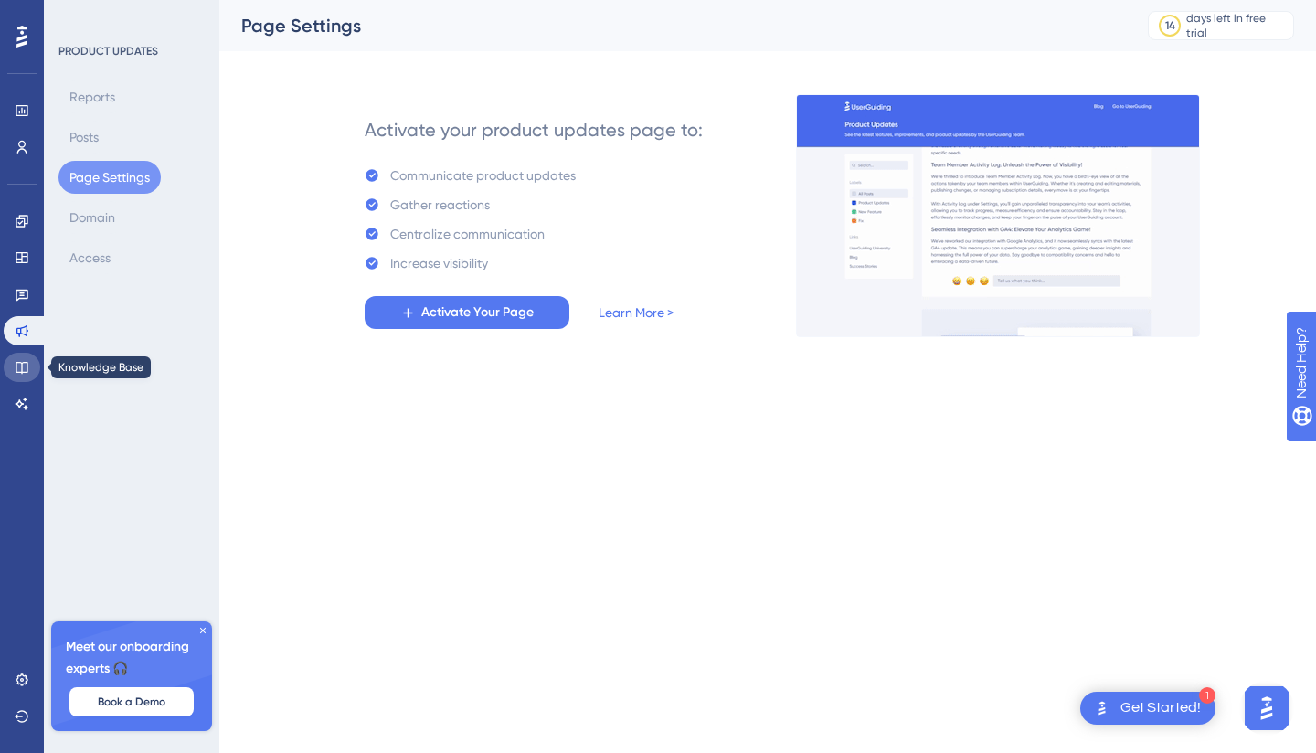
click at [16, 372] on icon at bounding box center [22, 367] width 15 height 15
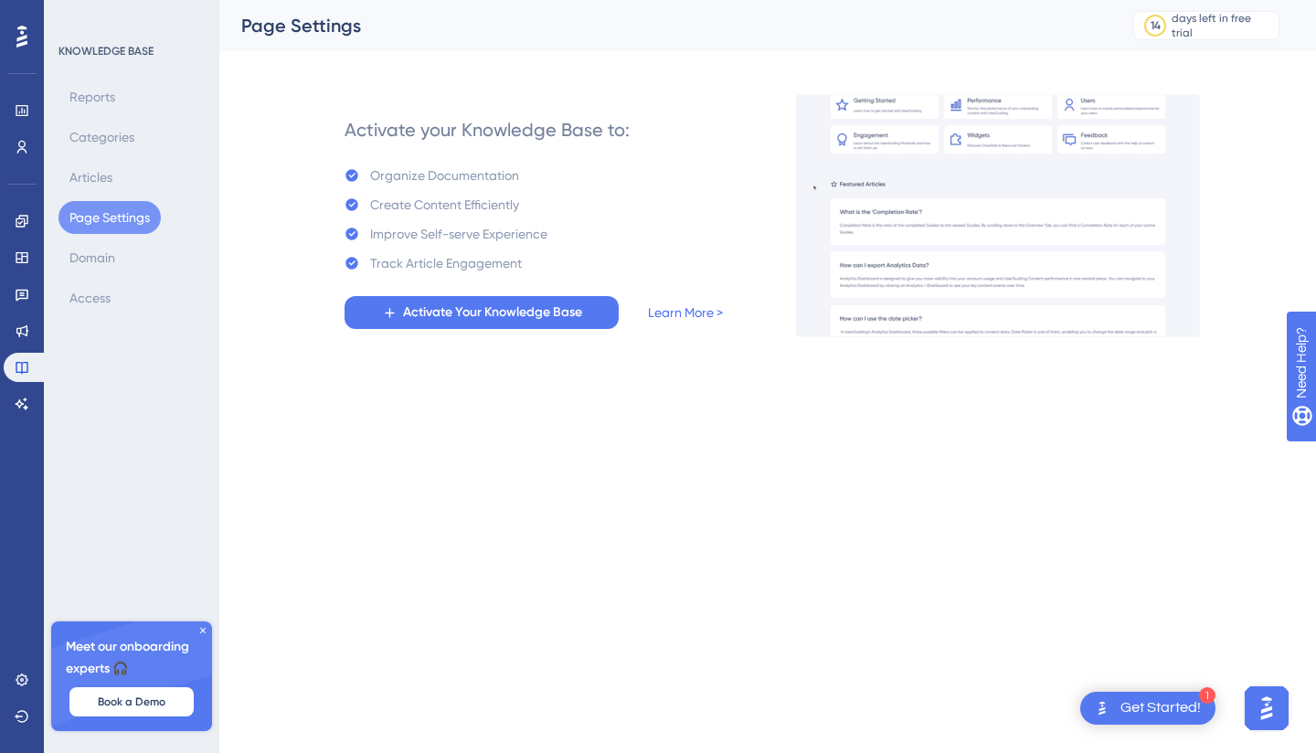
click at [1271, 711] on img "Open AI Assistant Launcher" at bounding box center [1266, 708] width 33 height 33
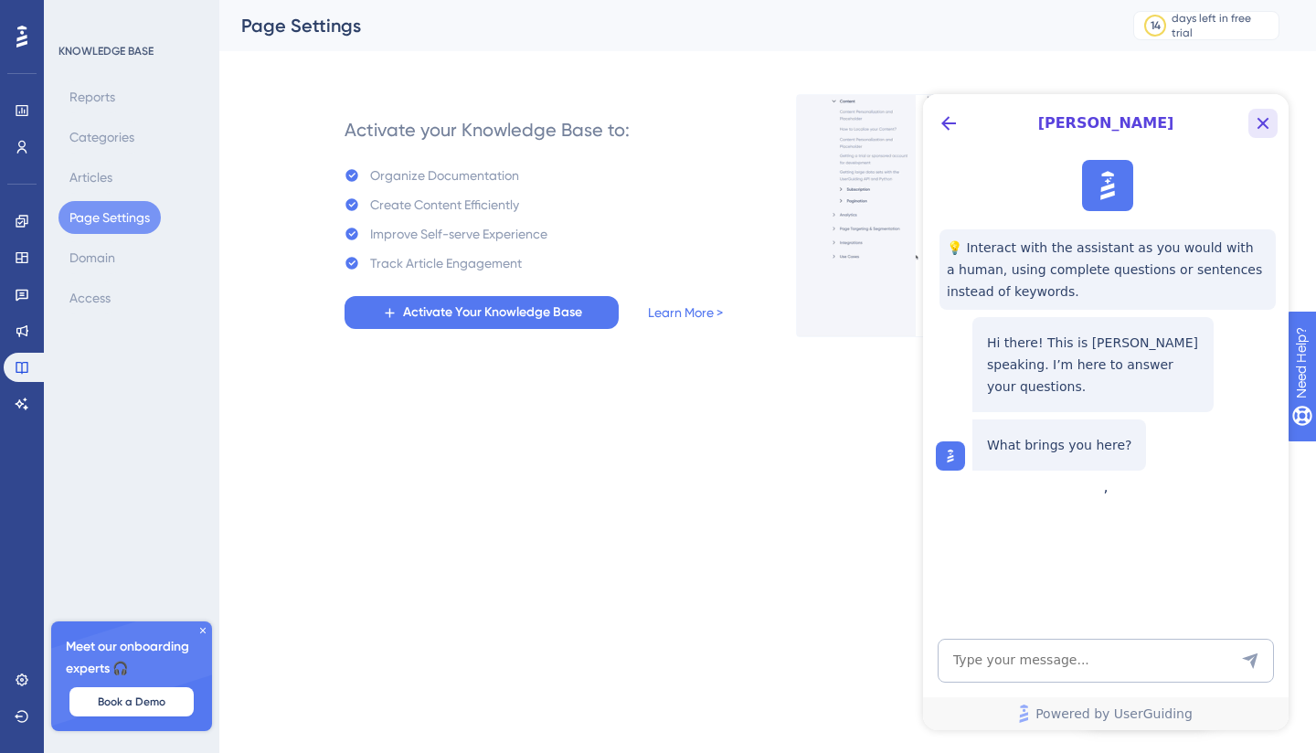
click at [1267, 128] on icon "Close Button" at bounding box center [1264, 124] width 12 height 12
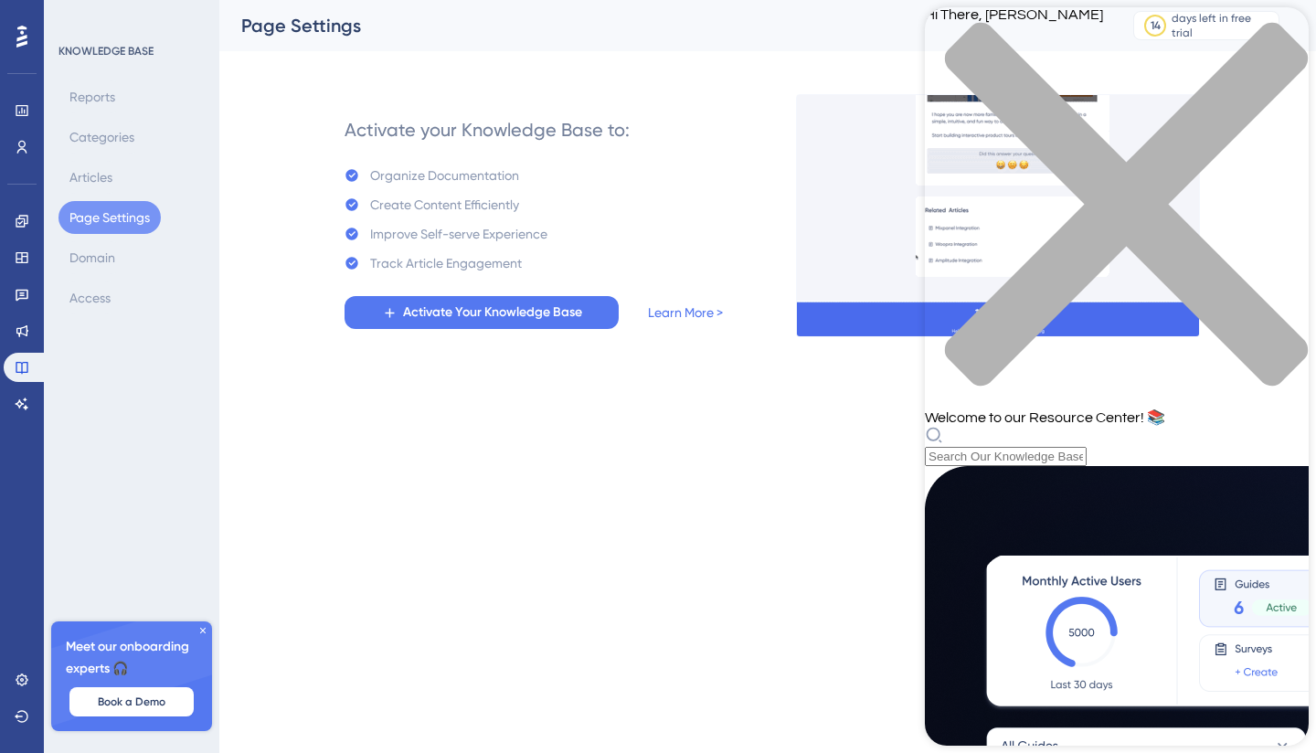
scroll to position [610, 0]
click at [721, 0] on html "1 Get Started! Performance Users Engagement Widgets Feedback Product Updates Kn…" at bounding box center [658, 0] width 1316 height 0
click at [1281, 42] on div "close resource center" at bounding box center [1117, 215] width 384 height 387
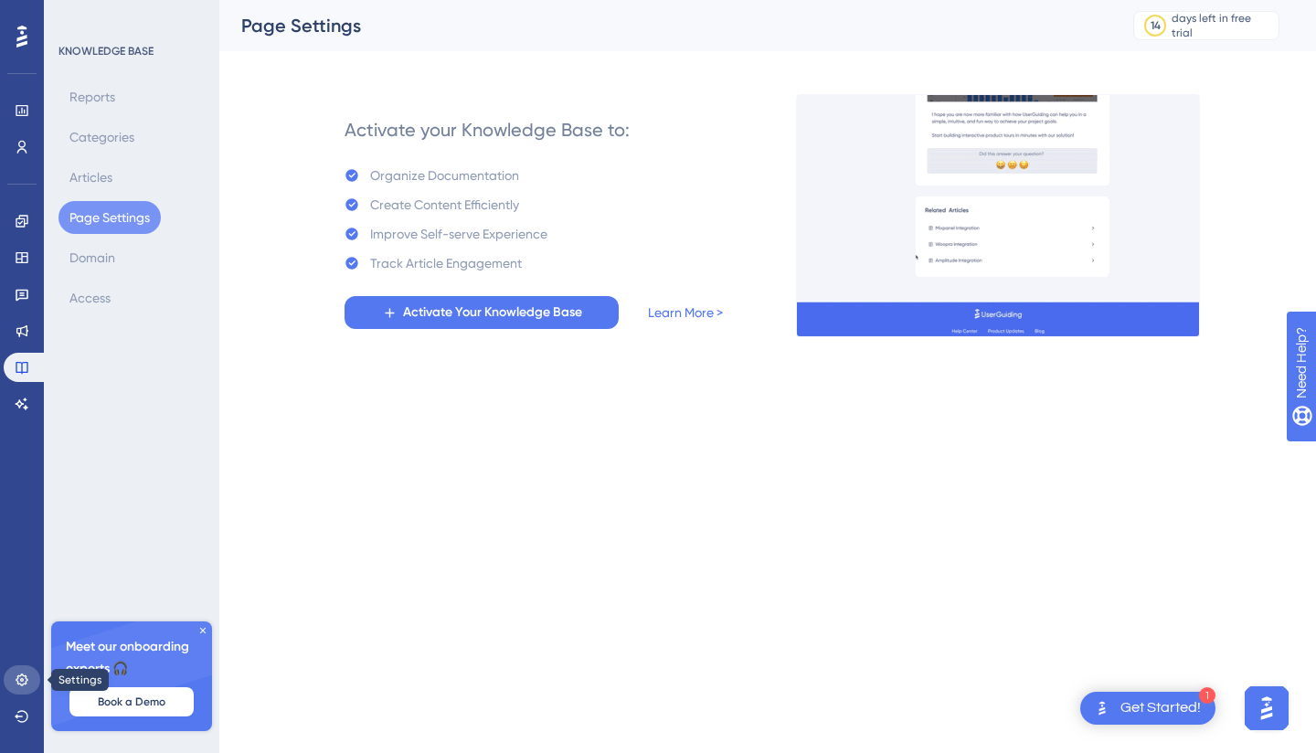
click at [18, 676] on icon at bounding box center [22, 680] width 15 height 15
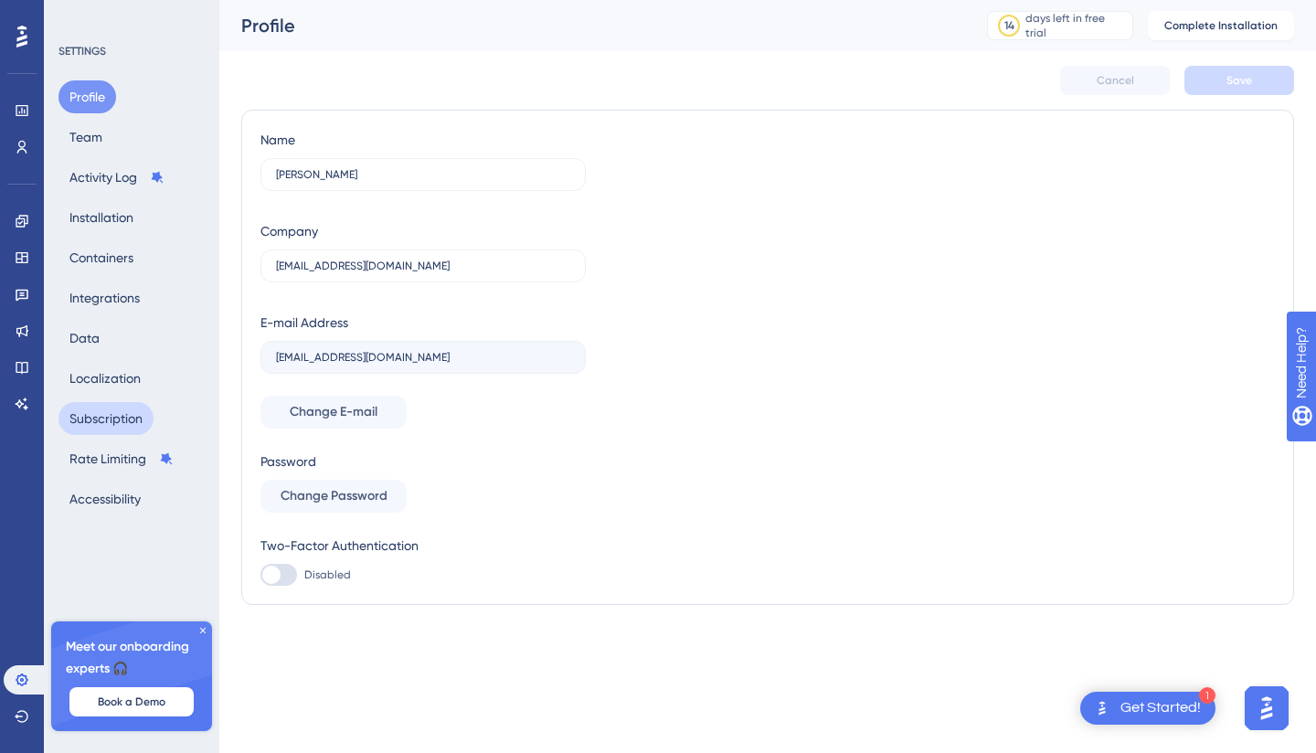
click at [112, 410] on button "Subscription" at bounding box center [105, 418] width 95 height 33
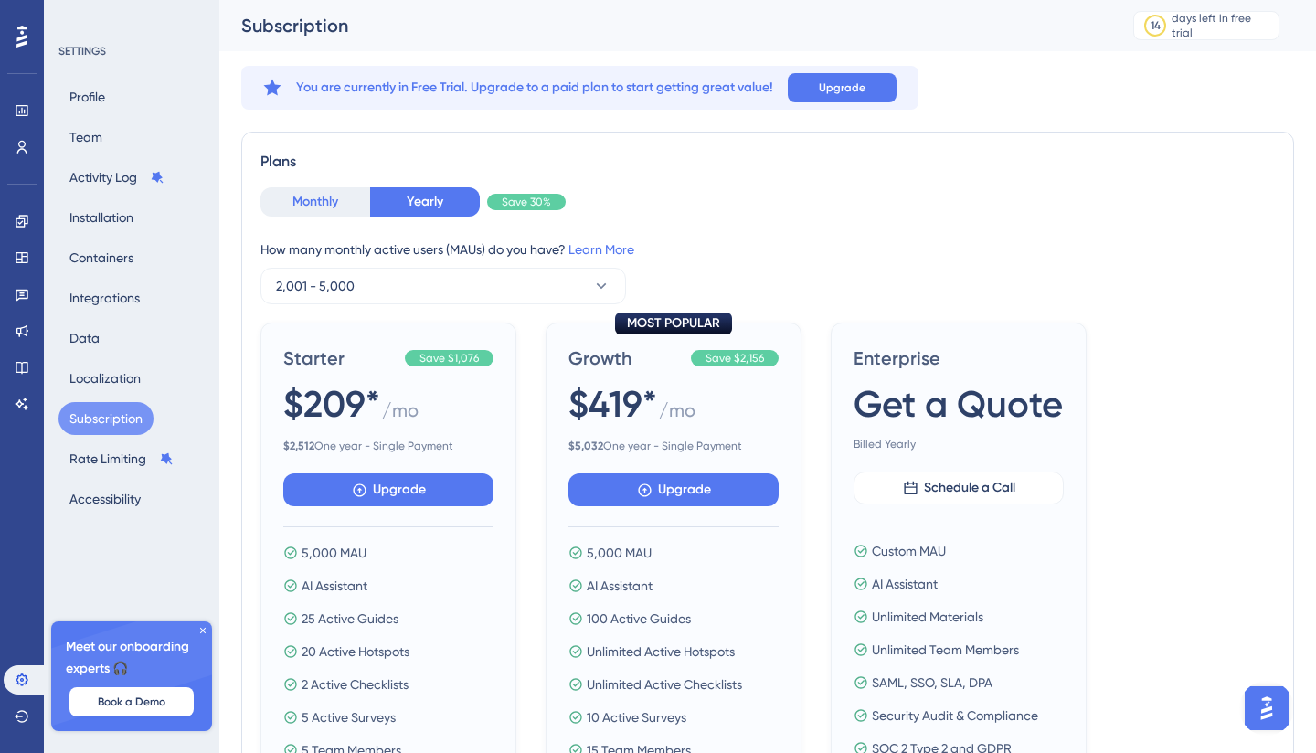
click at [328, 208] on button "Monthly" at bounding box center [315, 201] width 110 height 29
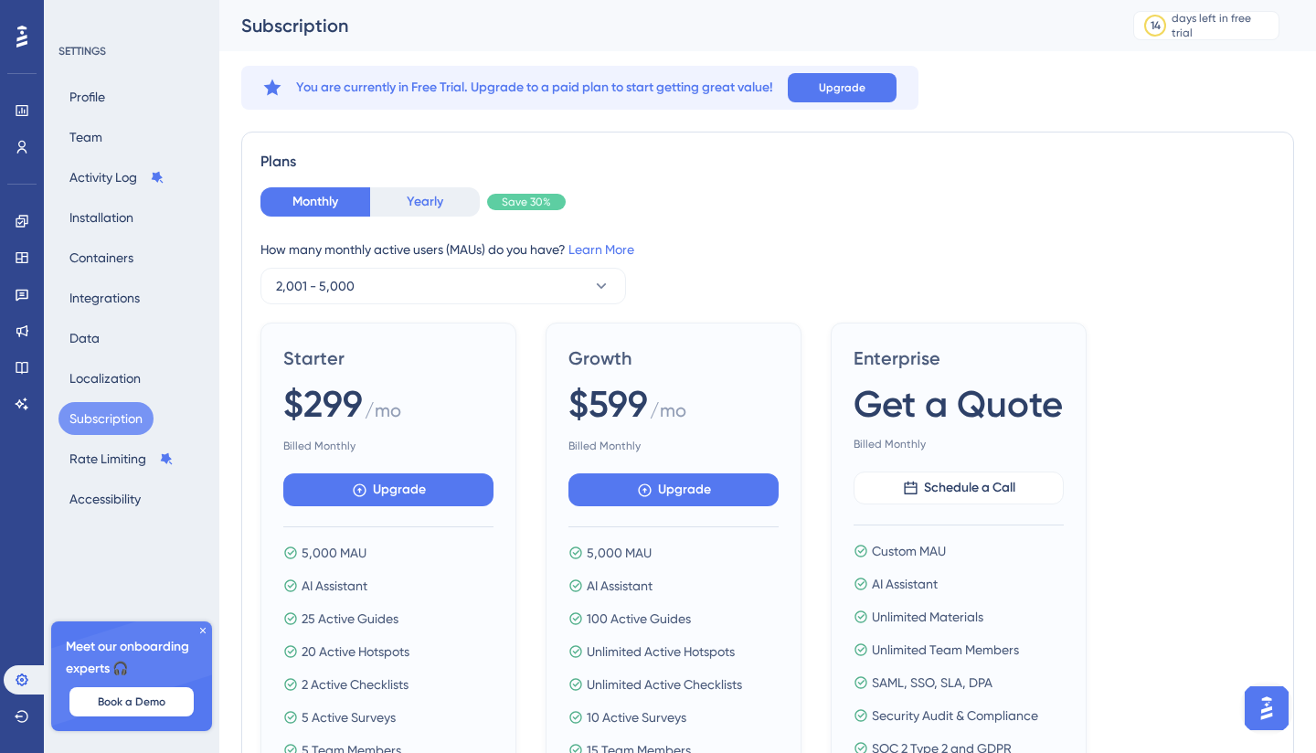
click at [429, 201] on button "Yearly" at bounding box center [425, 201] width 110 height 29
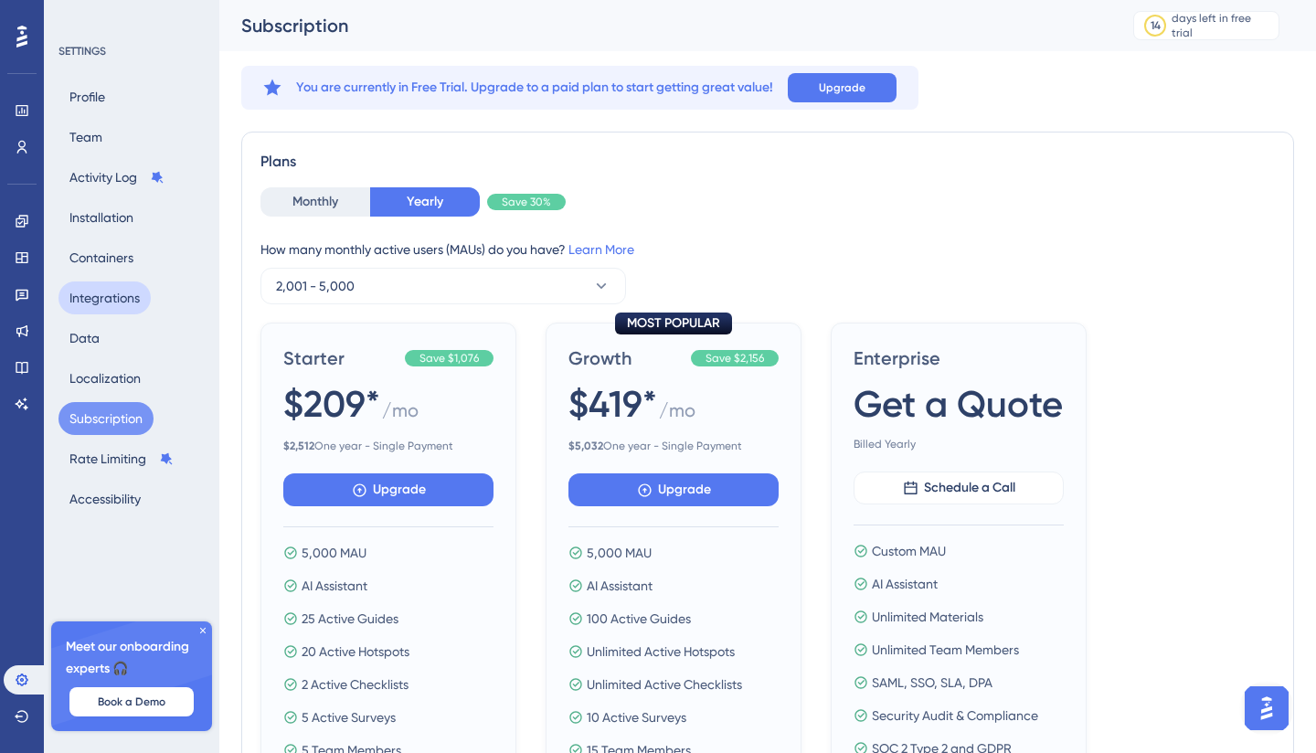
click at [101, 294] on button "Integrations" at bounding box center [104, 298] width 92 height 33
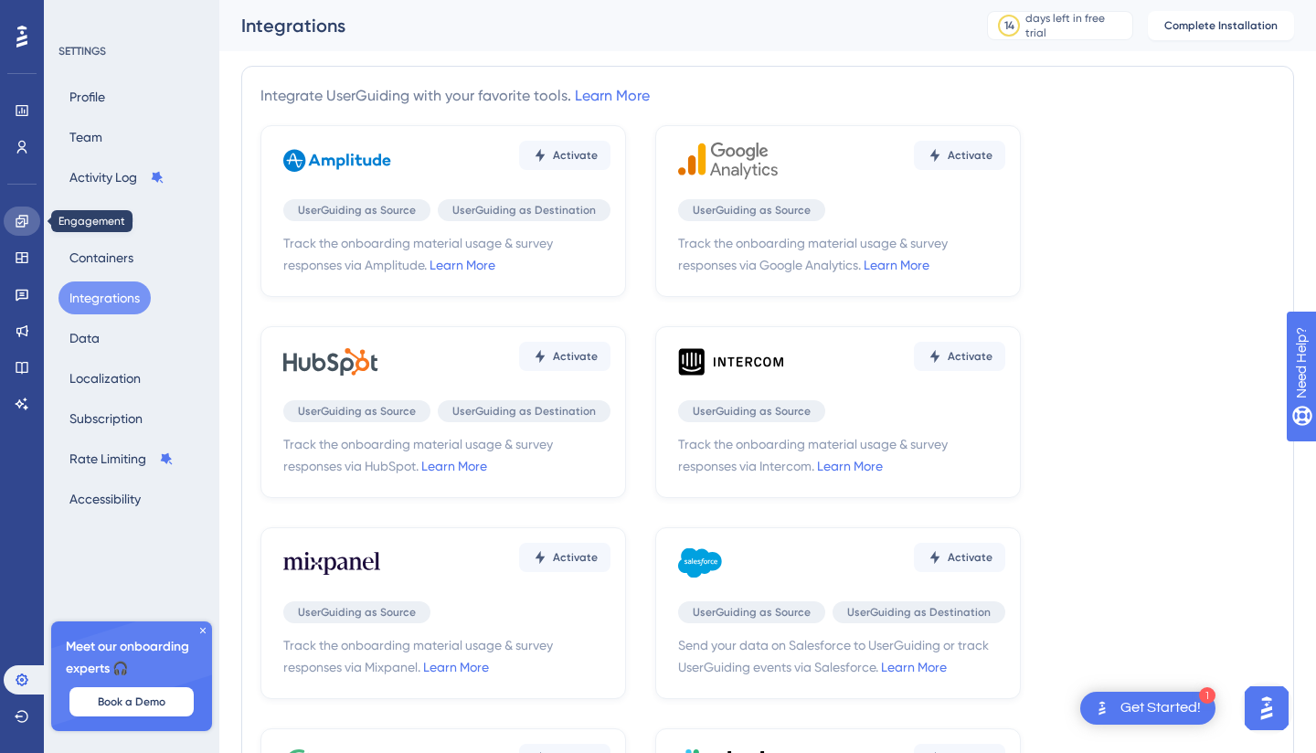
click at [20, 223] on icon at bounding box center [22, 221] width 12 height 12
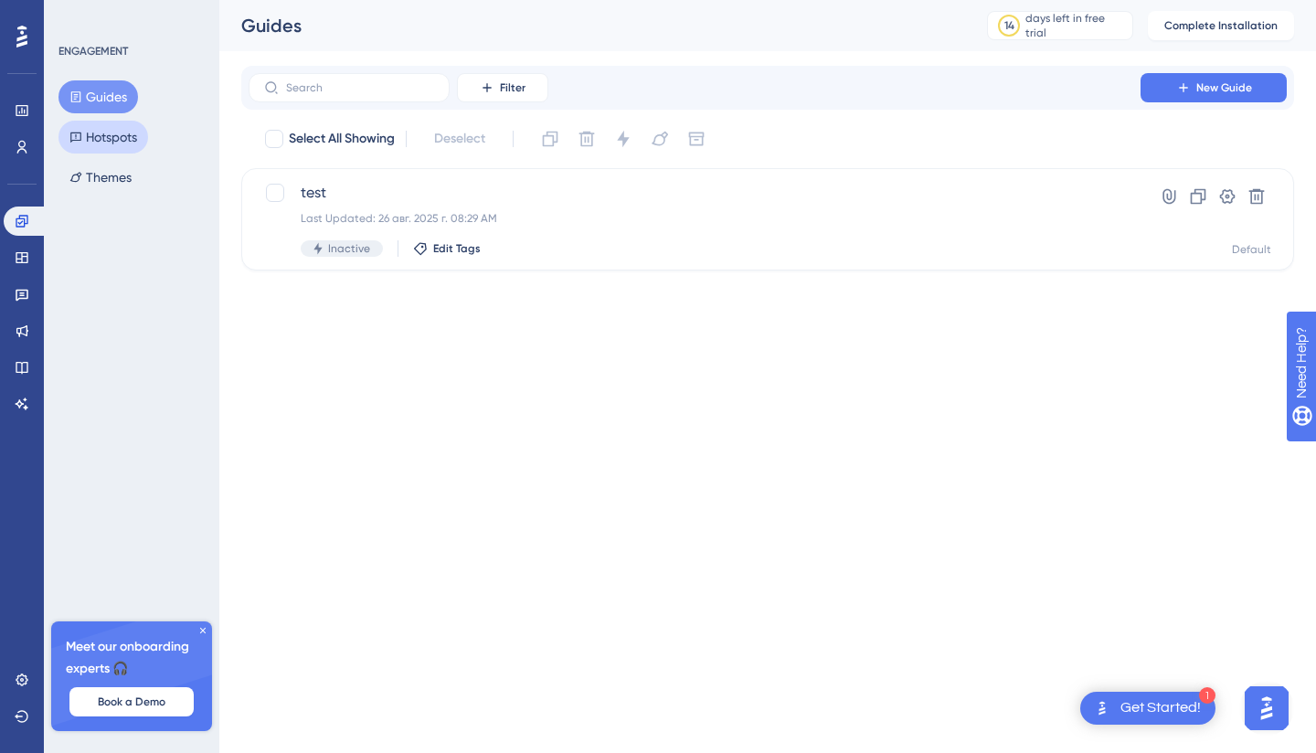
click at [125, 135] on button "Hotspots" at bounding box center [103, 137] width 90 height 33
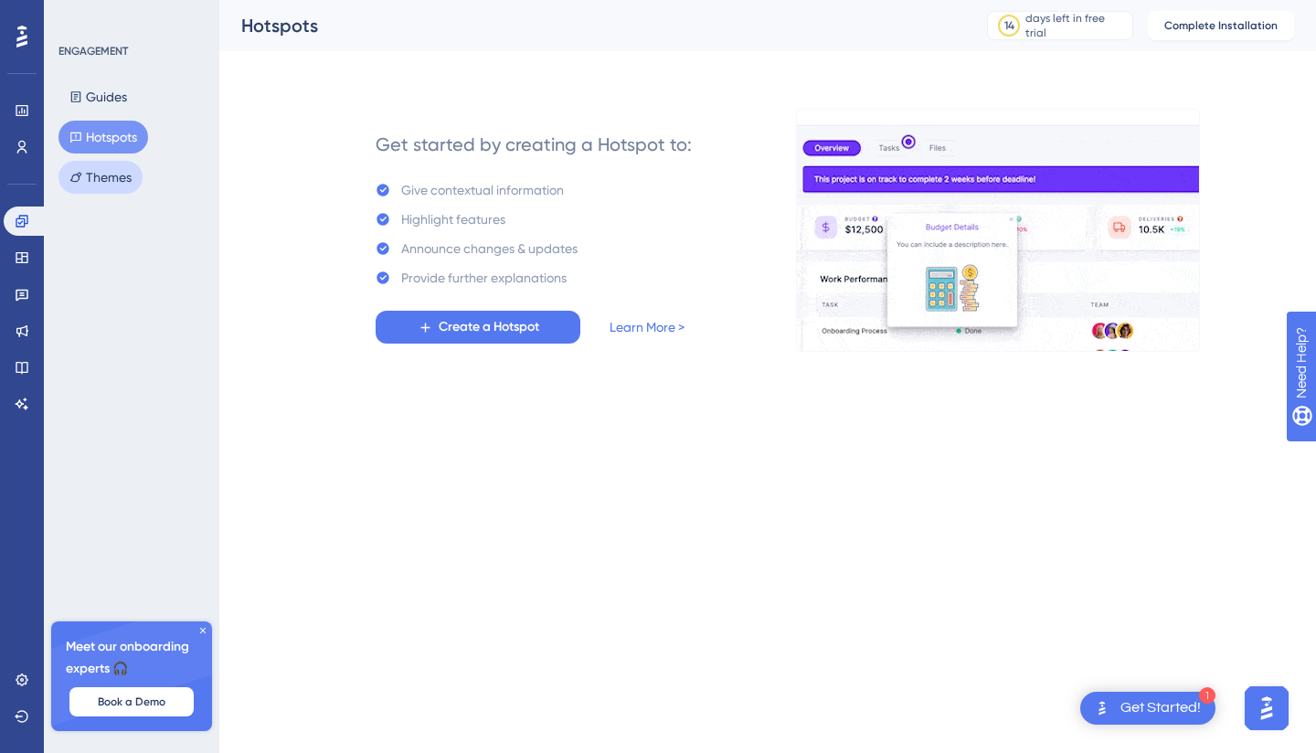
click at [123, 175] on button "Themes" at bounding box center [100, 177] width 84 height 33
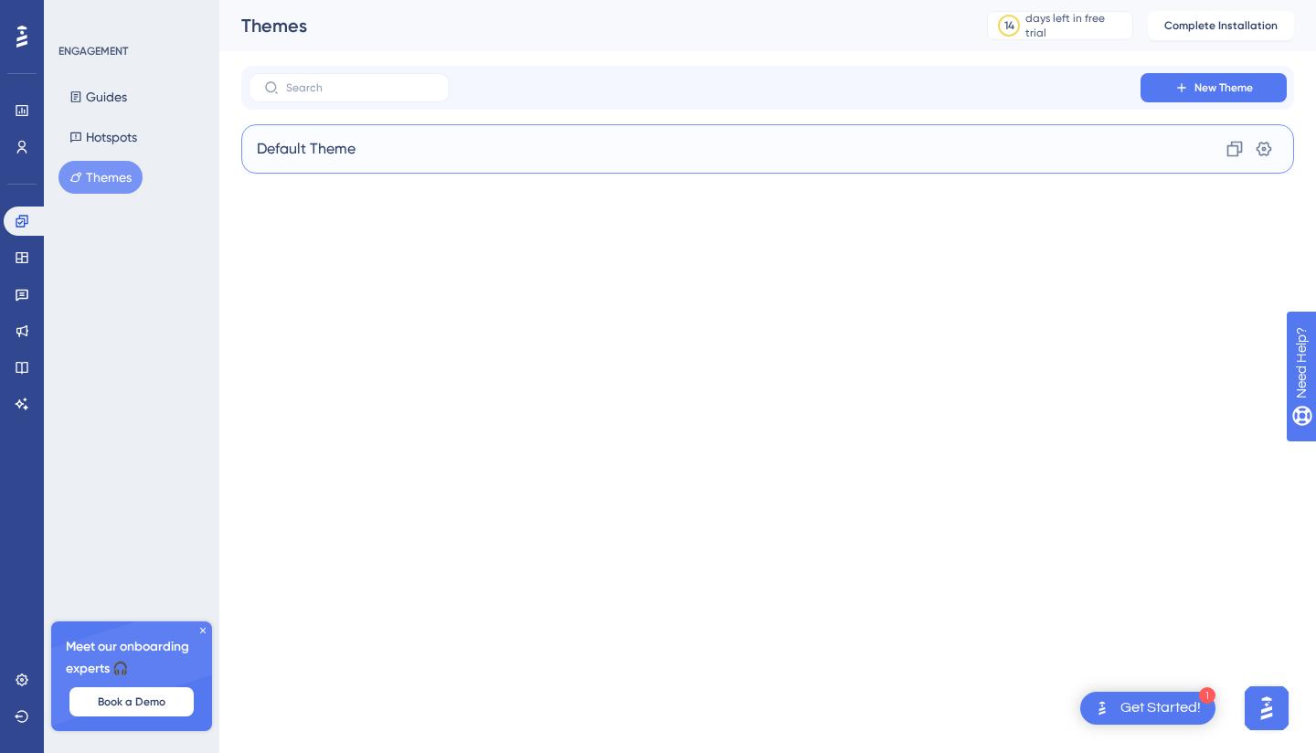
click at [526, 159] on div "Default Theme Clone Settings" at bounding box center [767, 148] width 1053 height 49
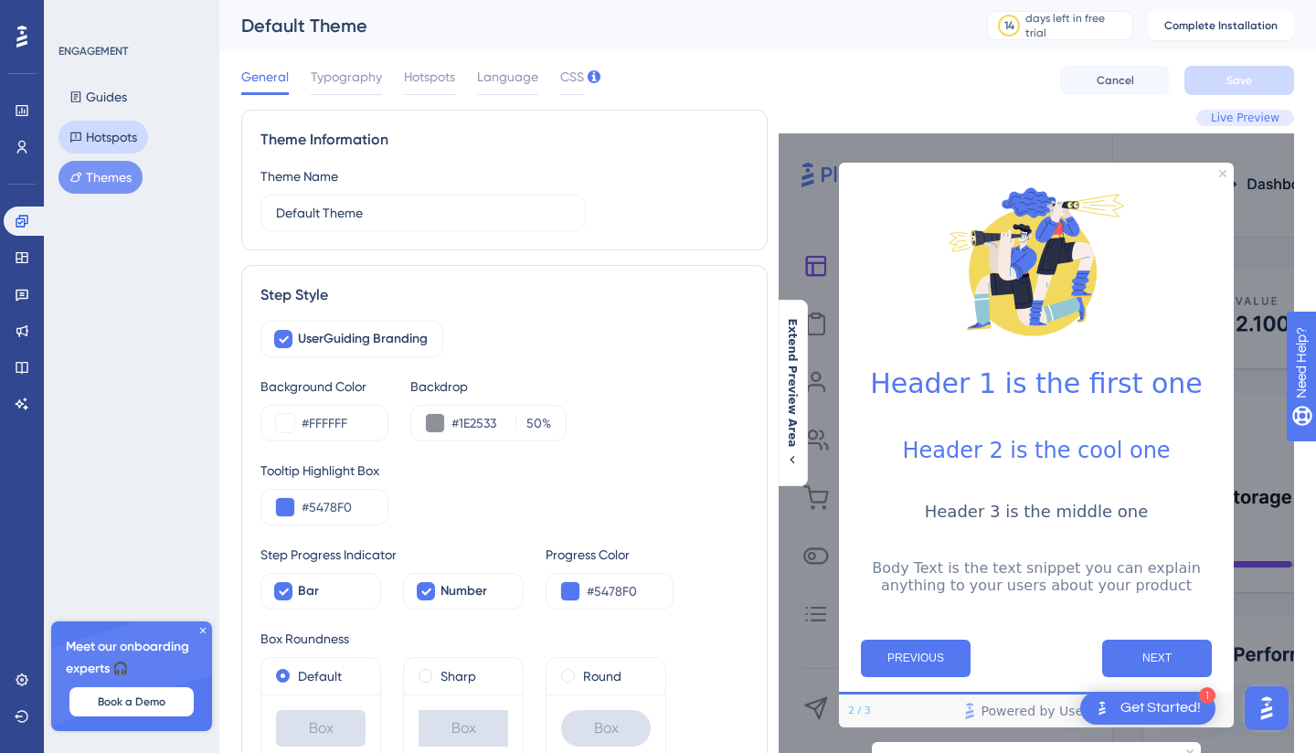
click at [114, 139] on button "Hotspots" at bounding box center [103, 137] width 90 height 33
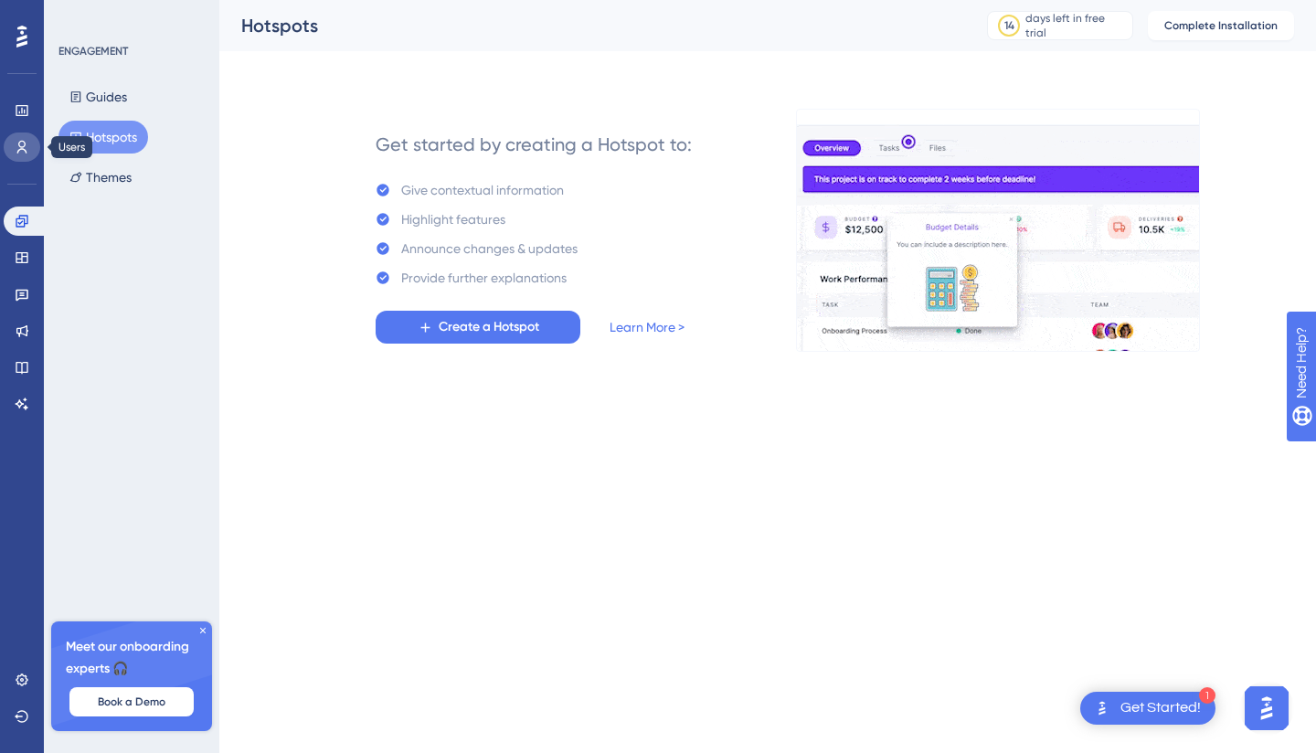
click at [17, 148] on icon at bounding box center [22, 147] width 15 height 15
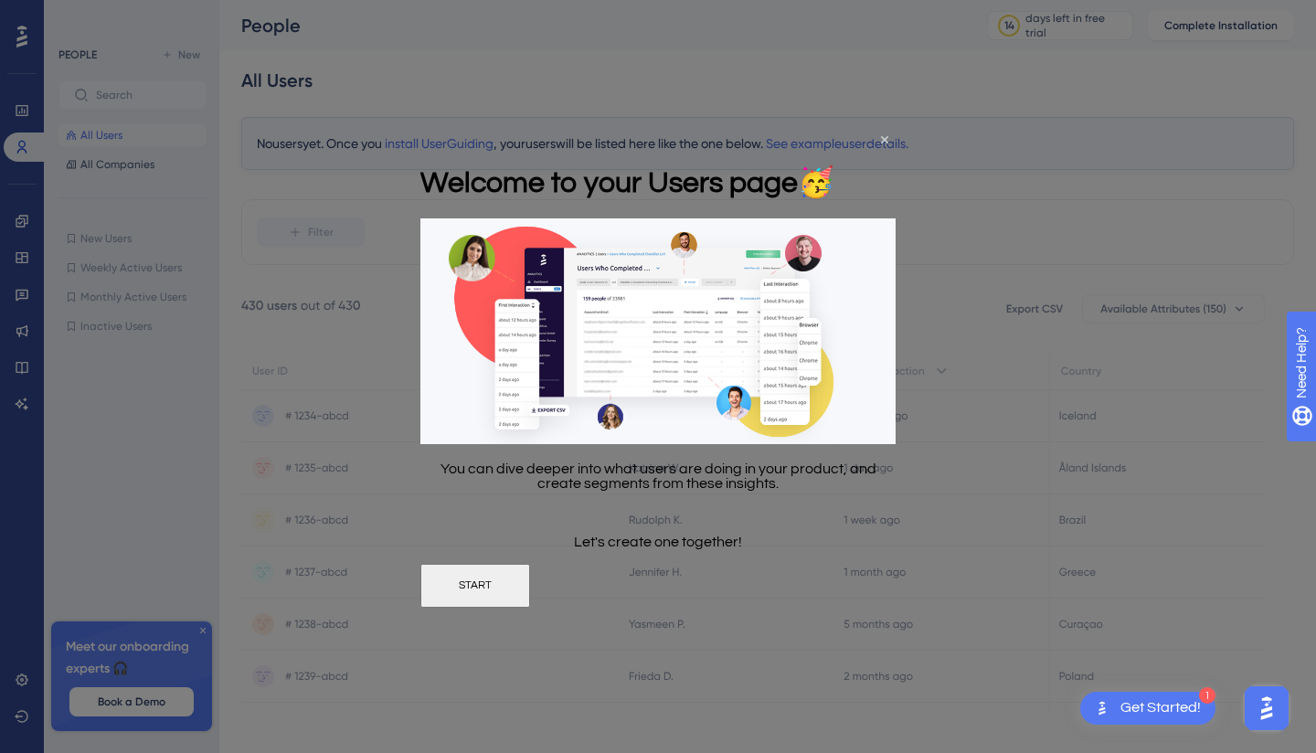
click at [530, 589] on button "START" at bounding box center [475, 586] width 110 height 44
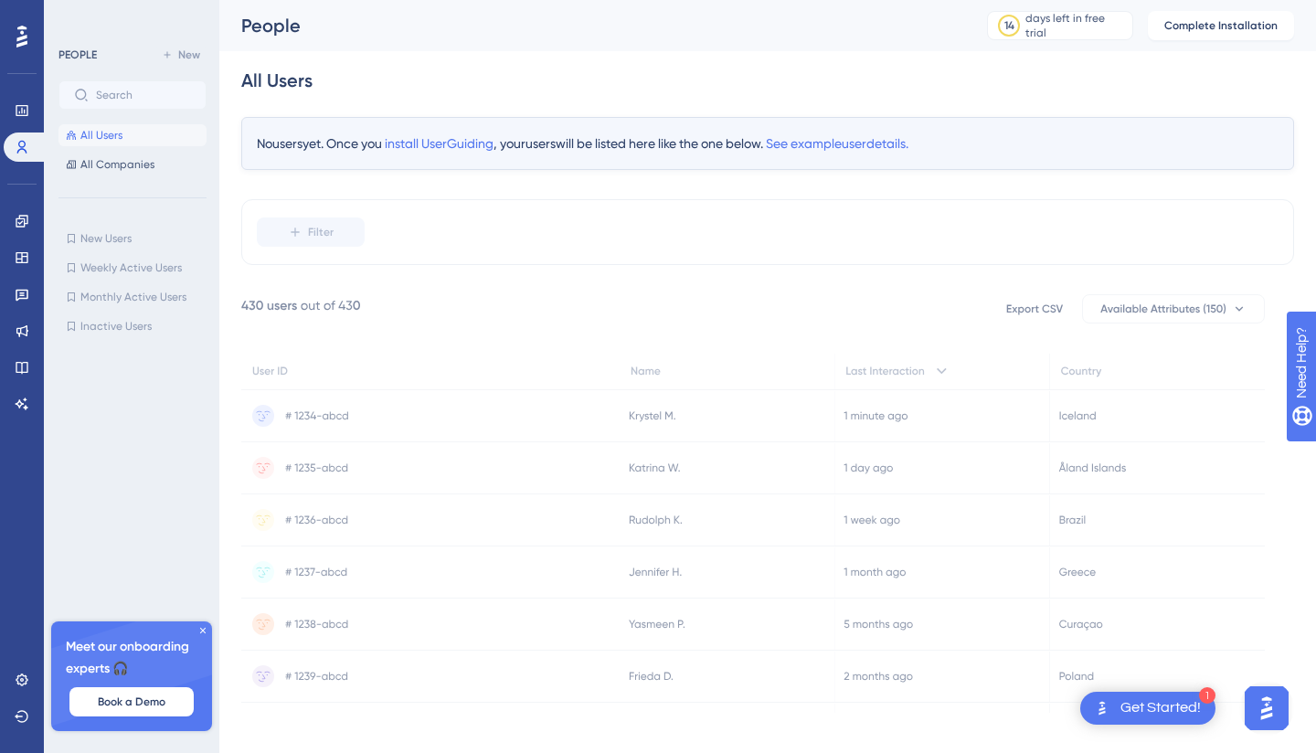
click at [323, 416] on icon at bounding box center [316, 415] width 63 height 8
click at [649, 414] on icon at bounding box center [727, 415] width 215 height 51
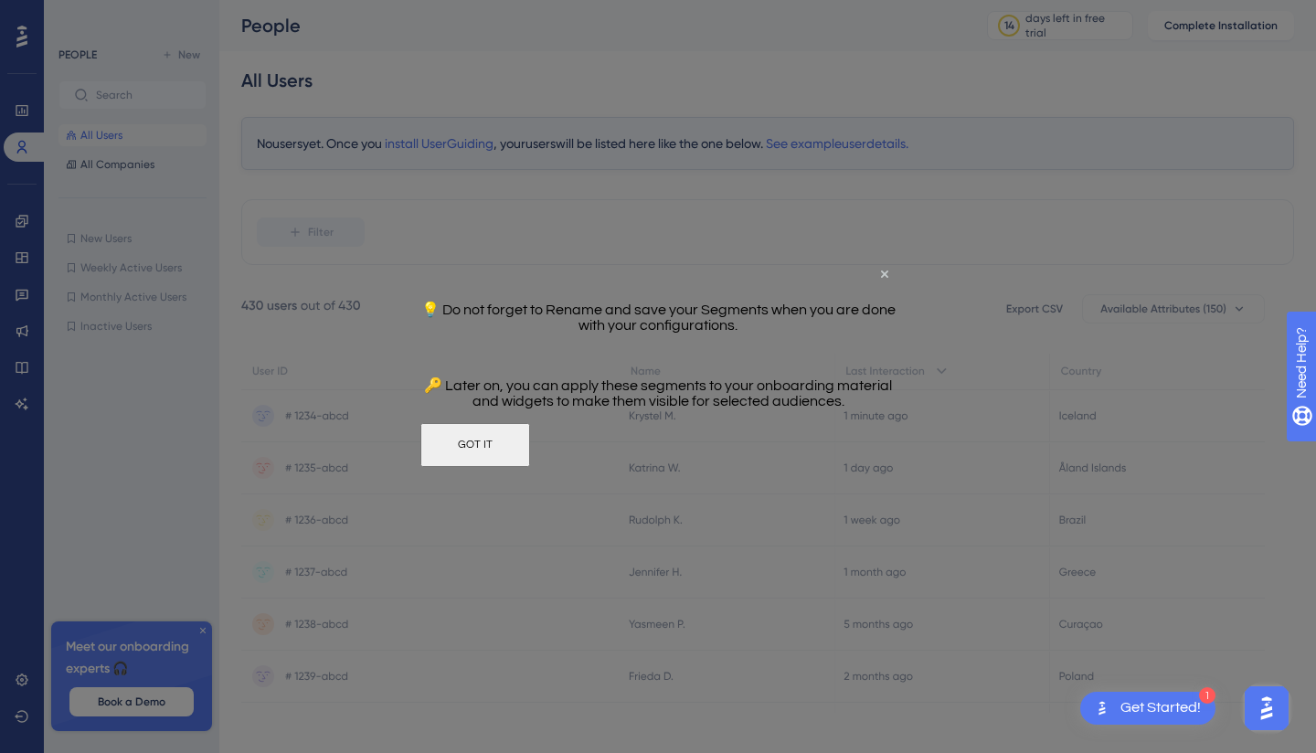
click at [530, 453] on button "GOT IT" at bounding box center [475, 444] width 110 height 44
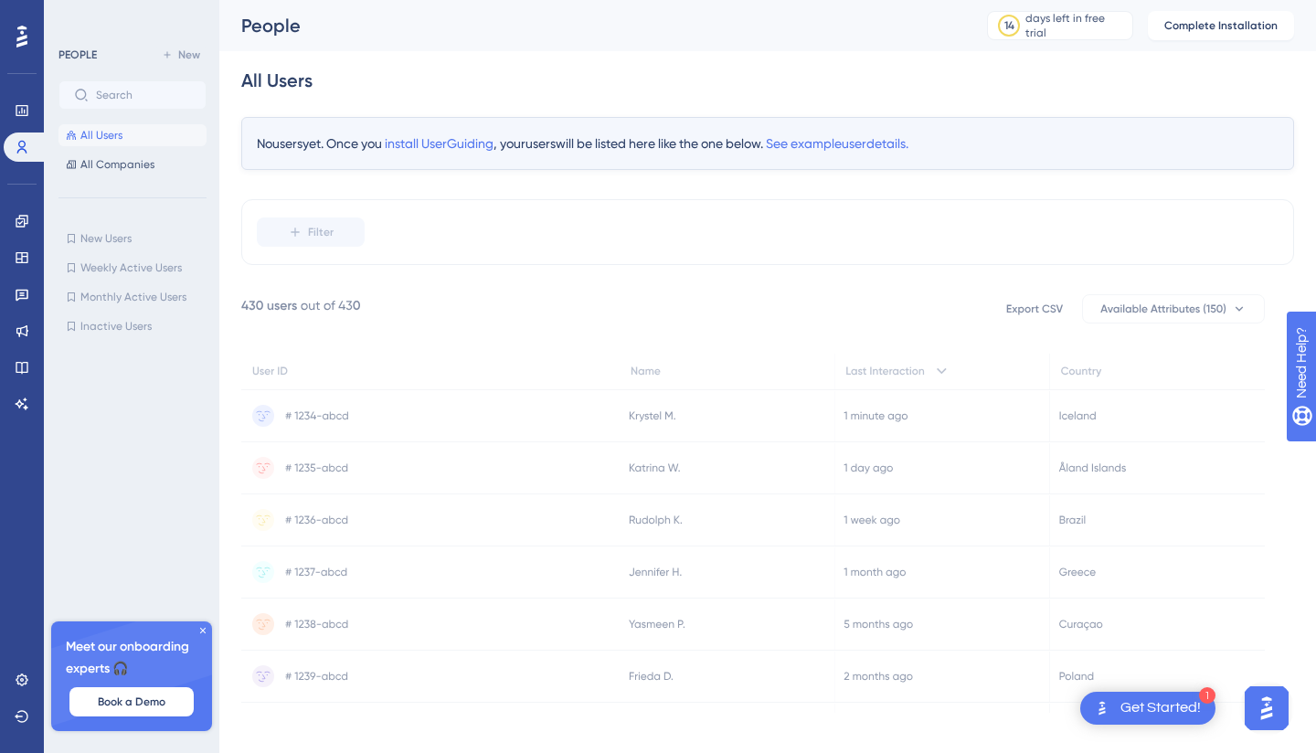
click at [1168, 707] on div "Get Started!" at bounding box center [1161, 708] width 80 height 20
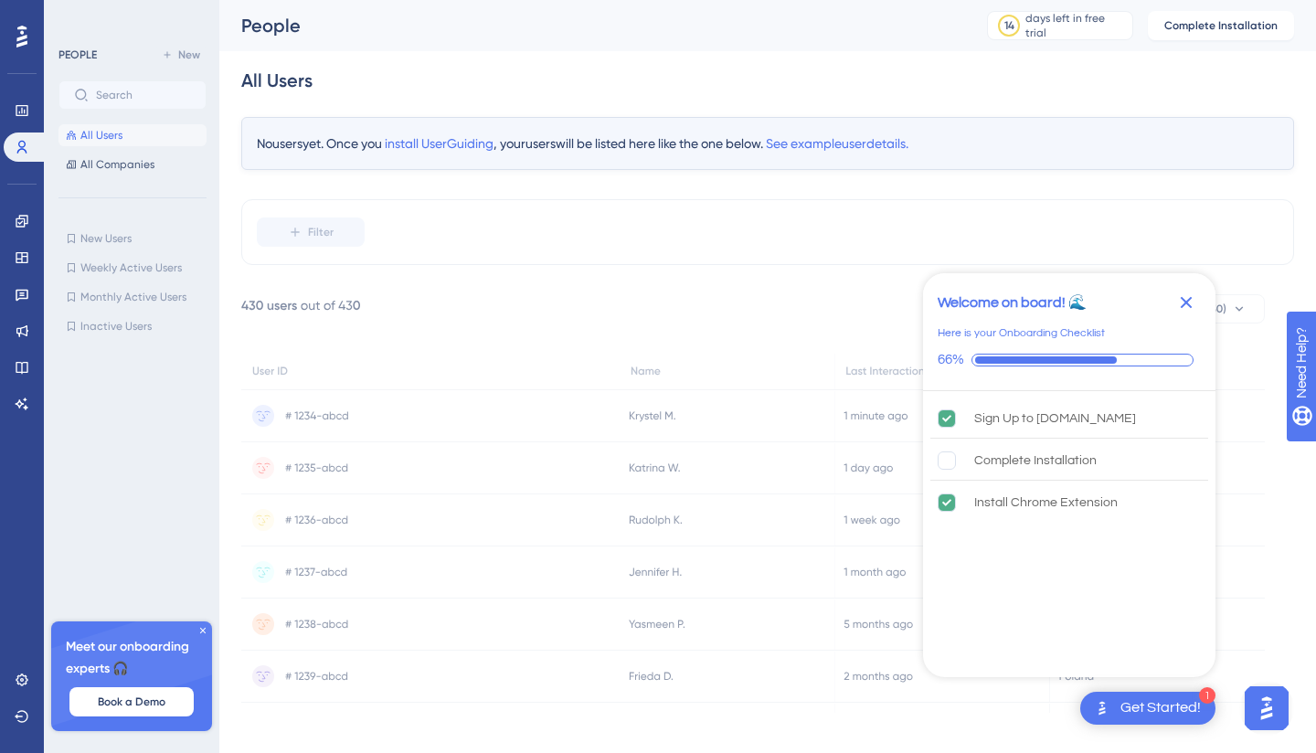
click at [1187, 299] on icon "Close Checklist" at bounding box center [1186, 303] width 22 height 22
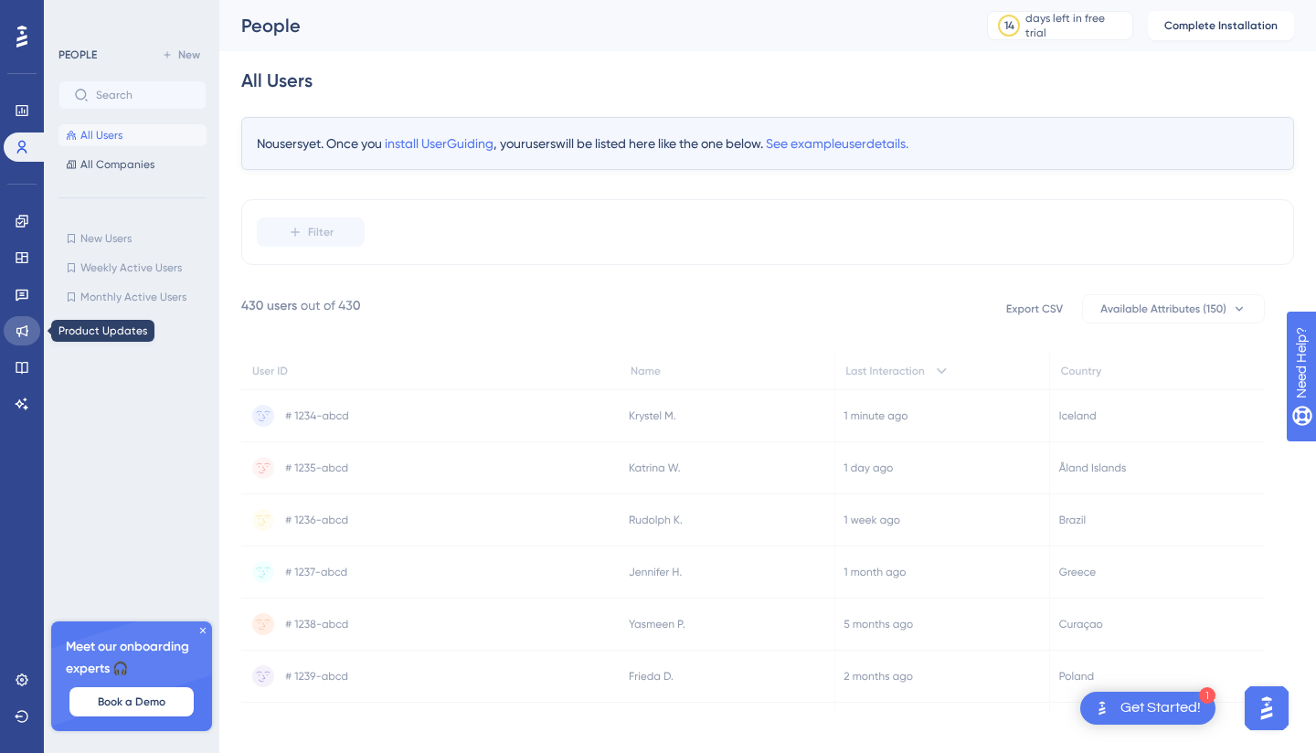
click at [19, 333] on icon at bounding box center [22, 331] width 12 height 12
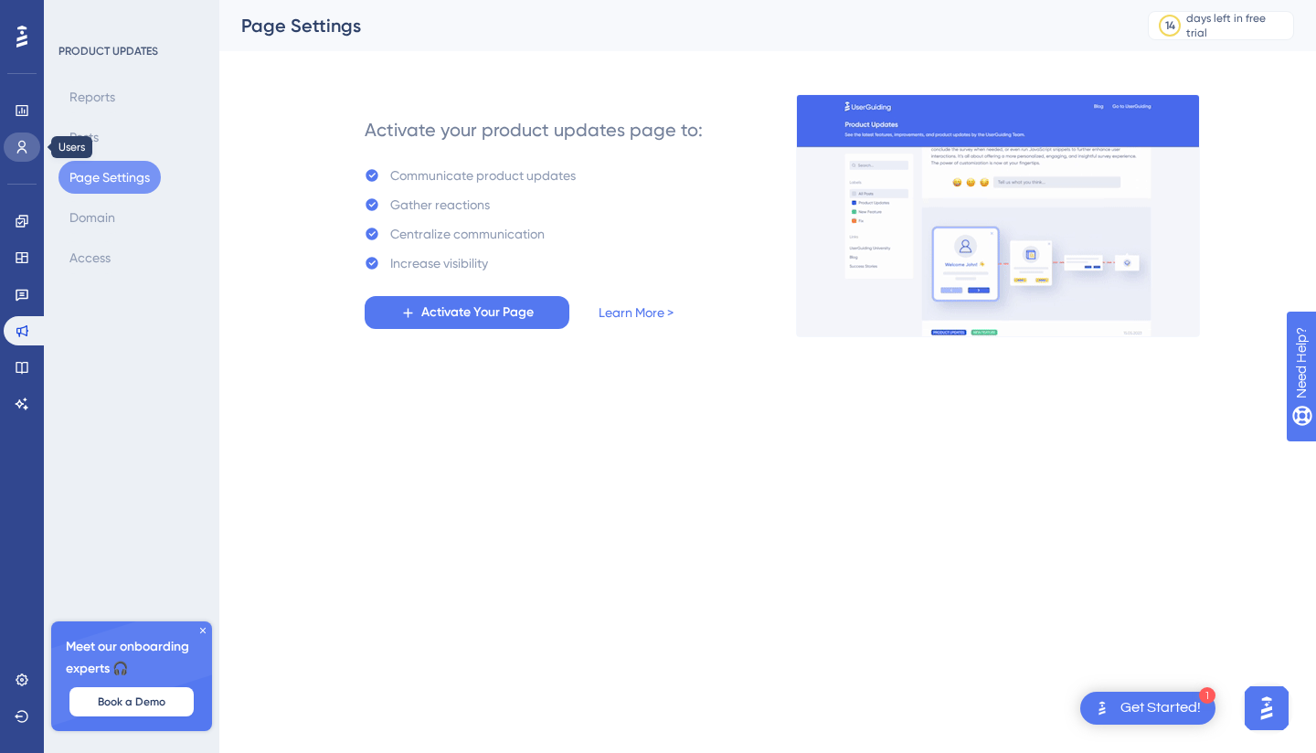
click at [23, 147] on icon at bounding box center [22, 147] width 15 height 15
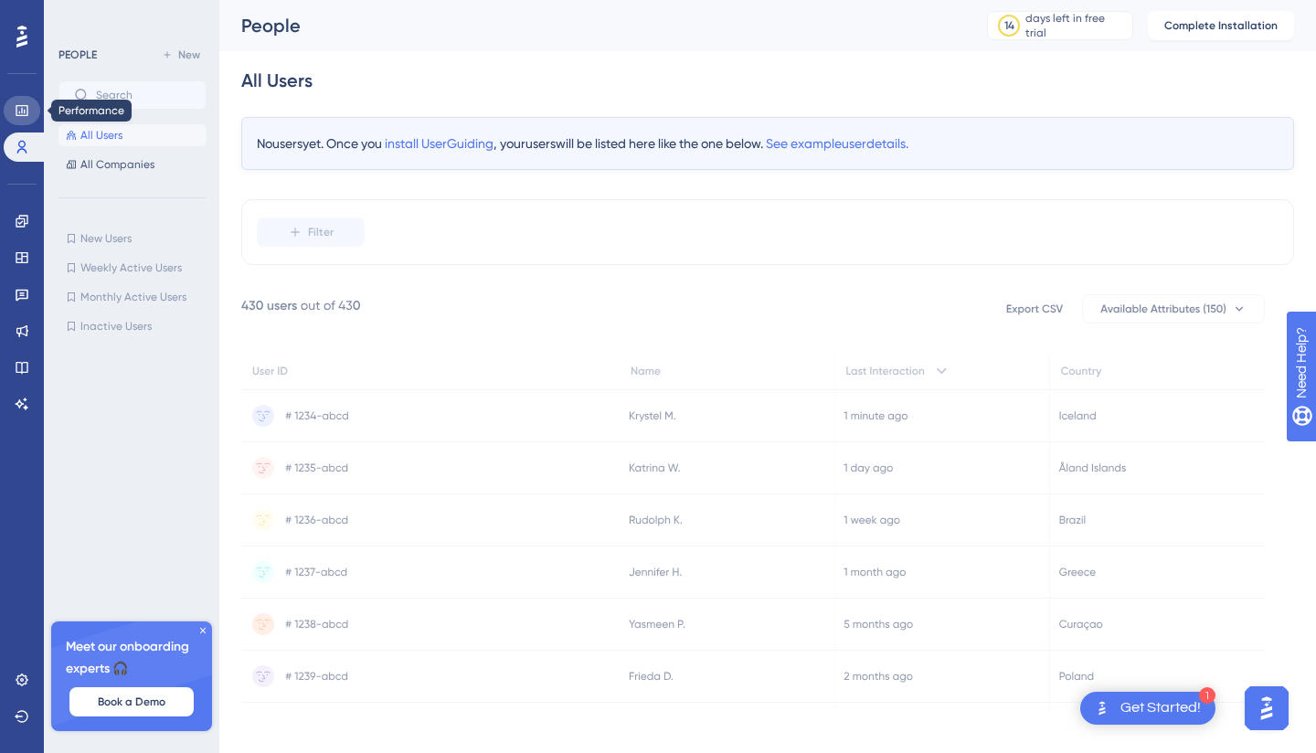
click at [19, 111] on icon at bounding box center [22, 110] width 15 height 15
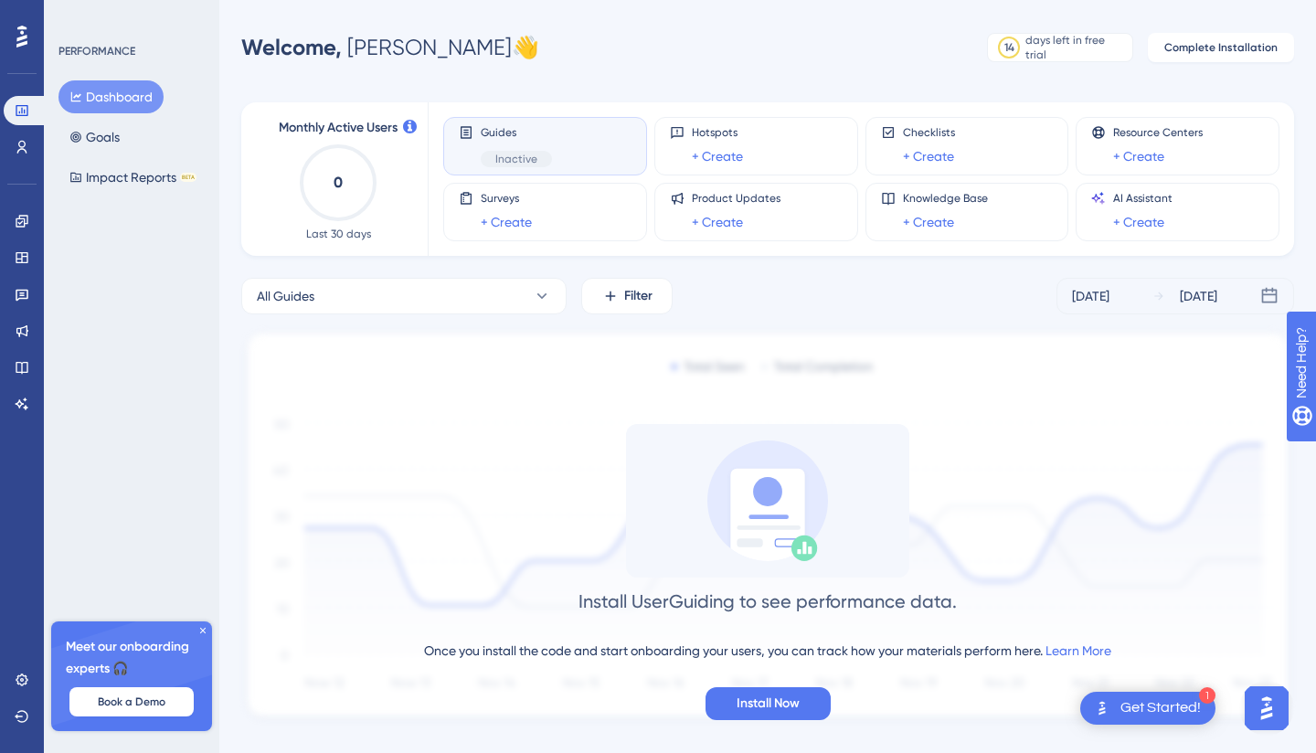
scroll to position [29, 0]
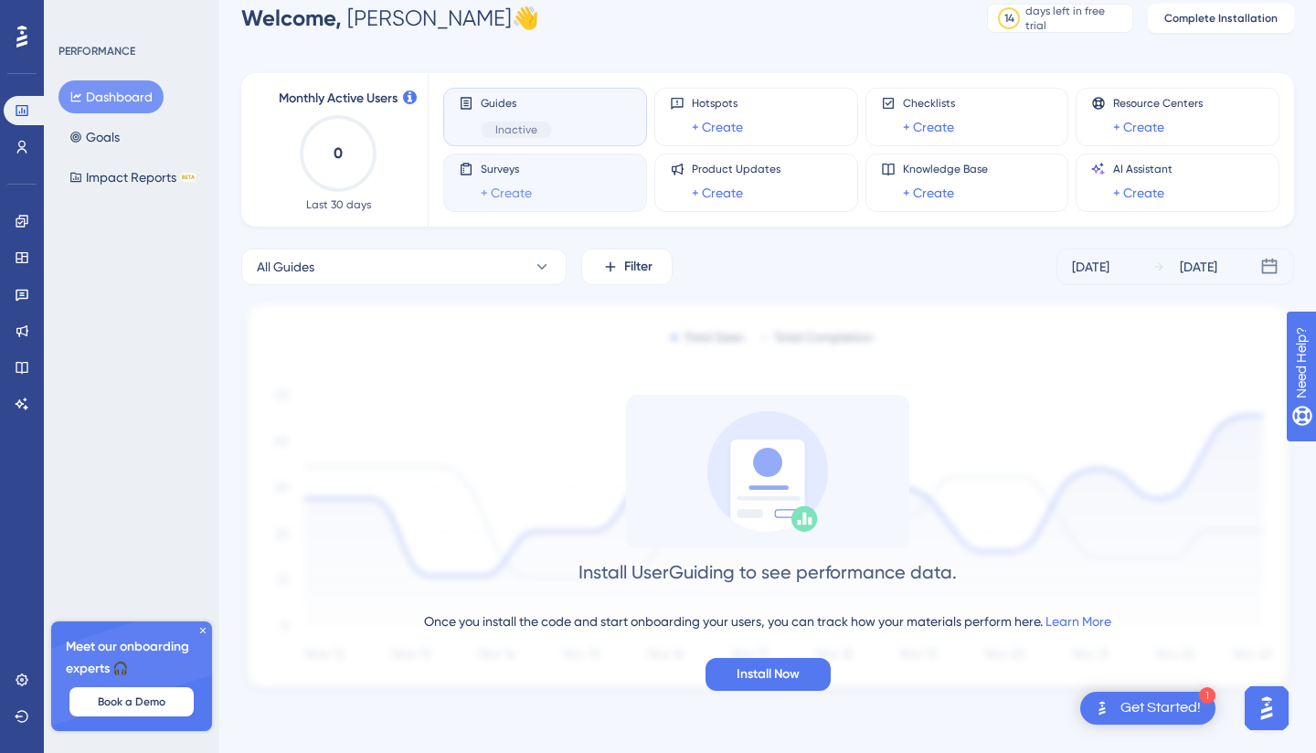
click at [515, 187] on link "+ Create" at bounding box center [506, 193] width 51 height 22
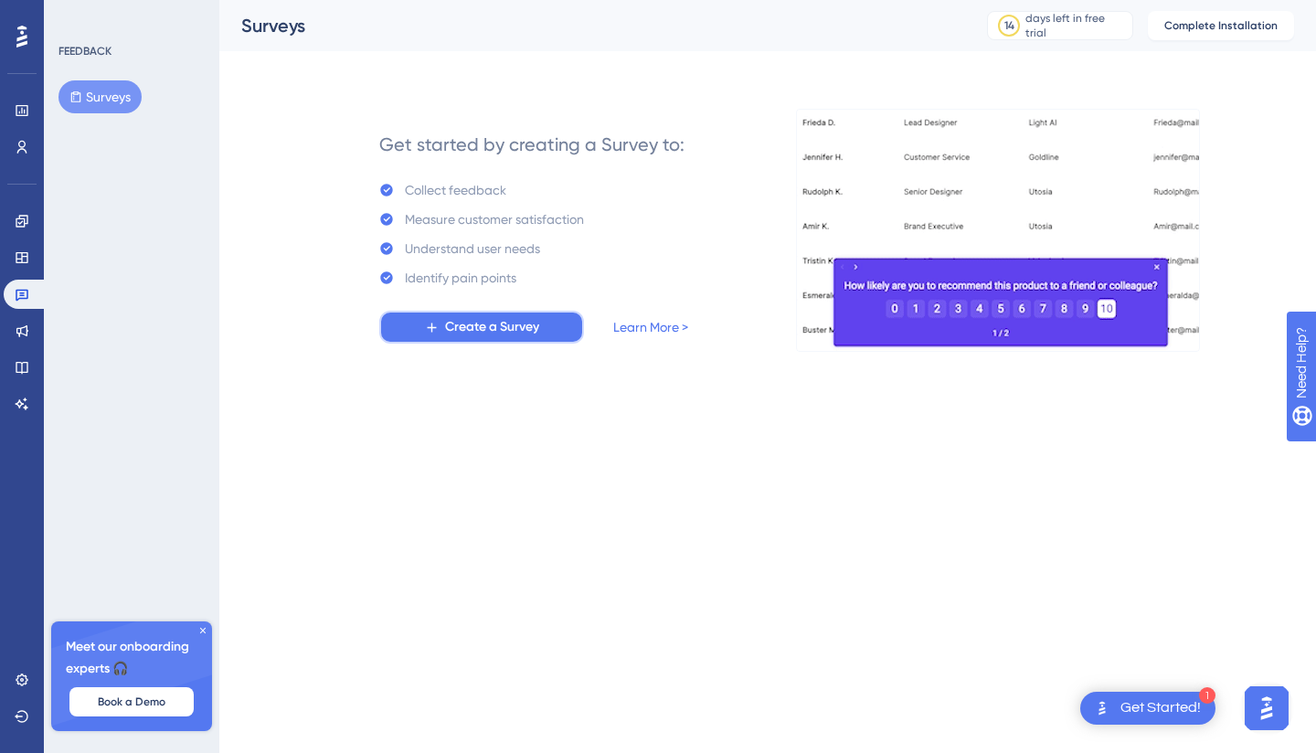
click at [492, 335] on span "Create a Survey" at bounding box center [492, 327] width 94 height 22
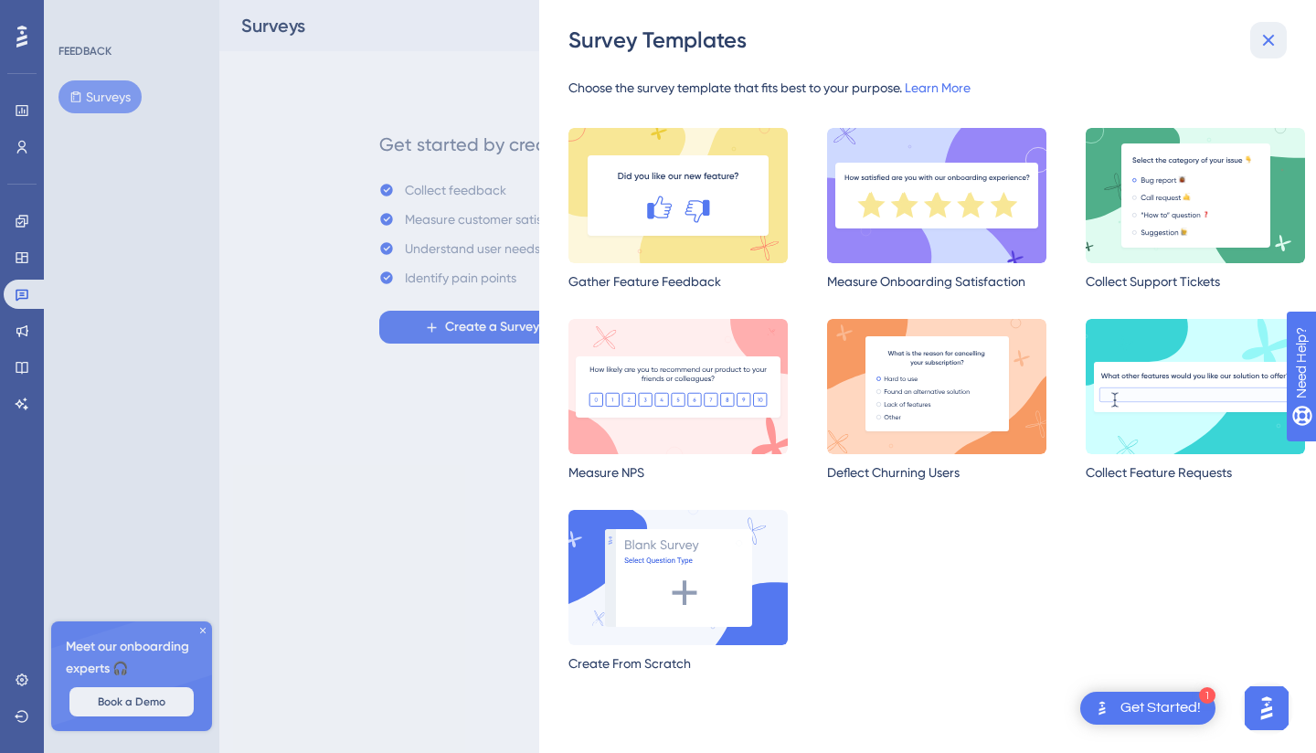
click at [1270, 40] on icon at bounding box center [1269, 41] width 12 height 12
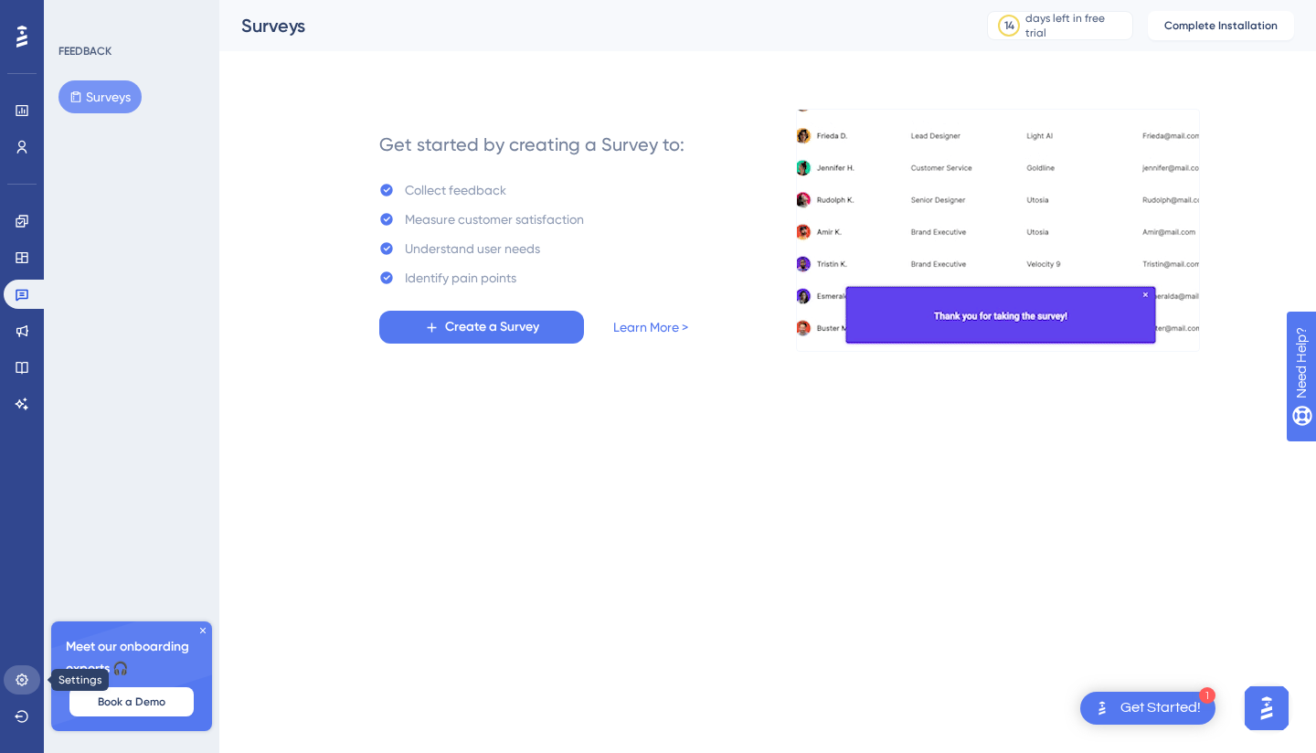
click at [24, 678] on icon at bounding box center [22, 680] width 15 height 15
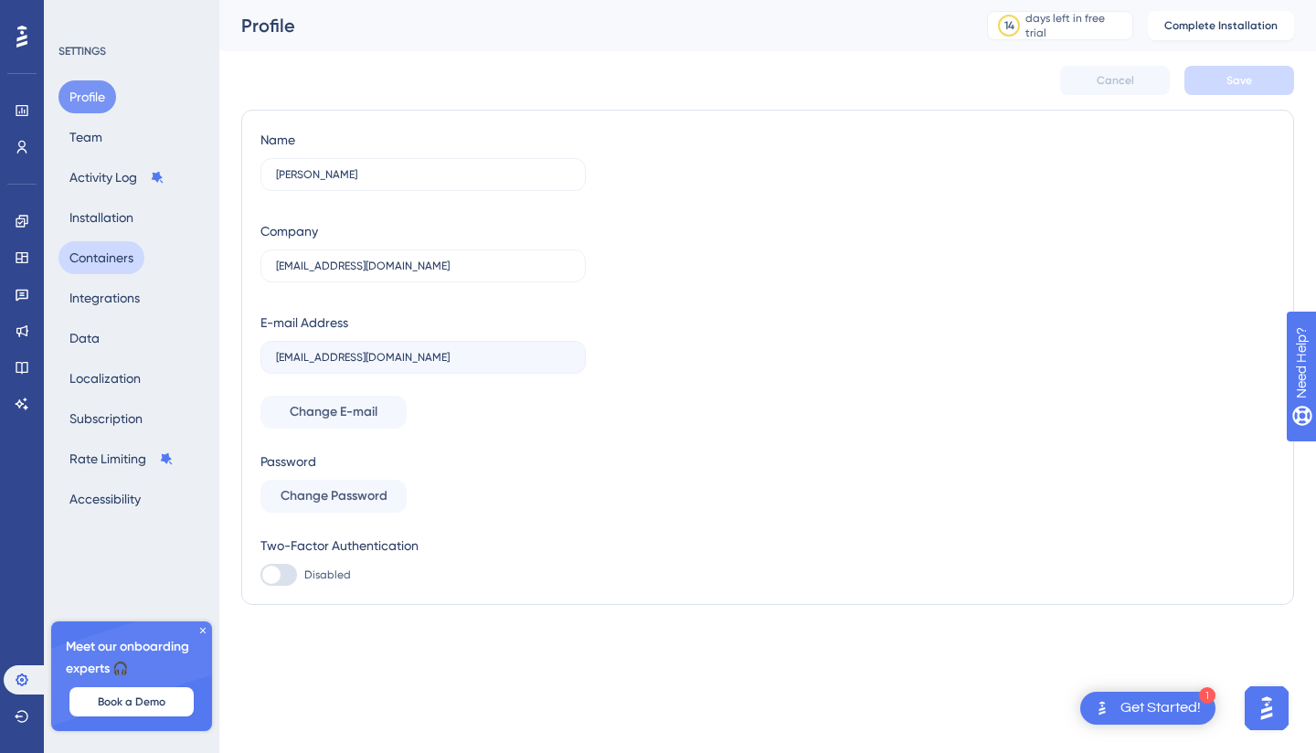
click at [95, 260] on button "Containers" at bounding box center [101, 257] width 86 height 33
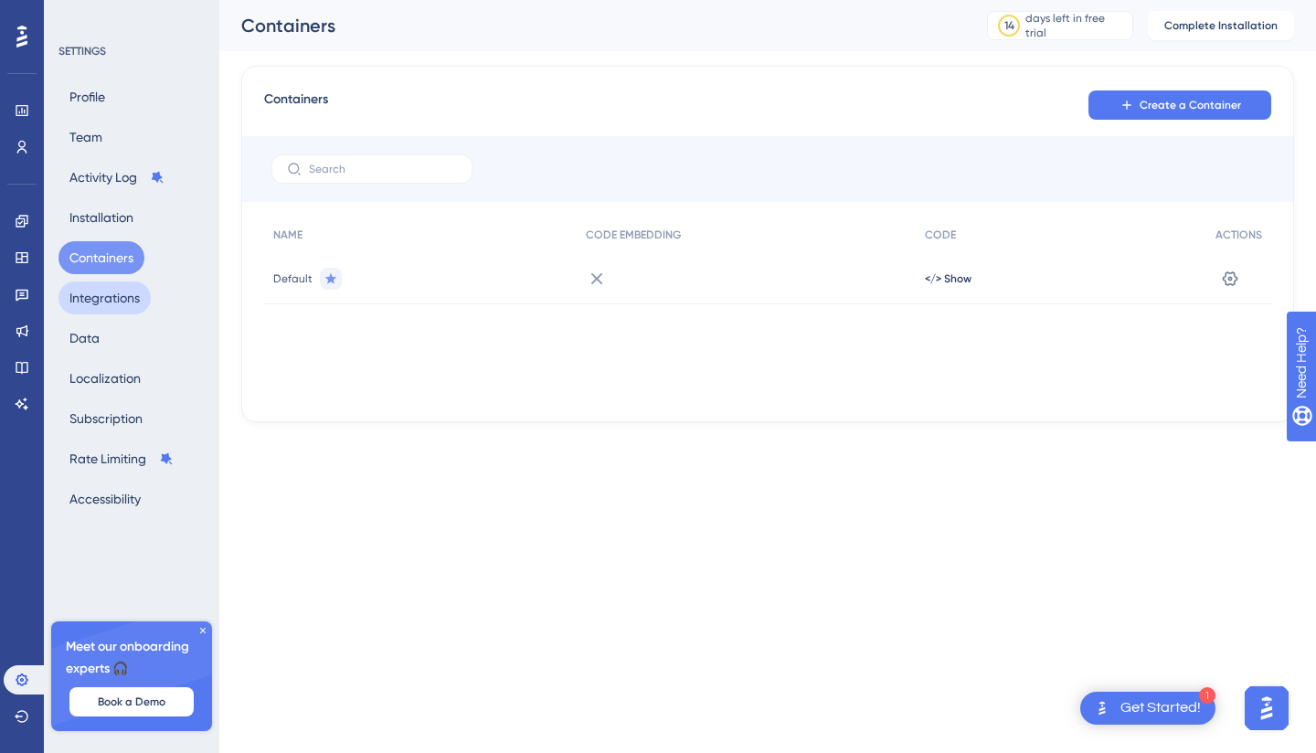
click at [100, 302] on button "Integrations" at bounding box center [104, 298] width 92 height 33
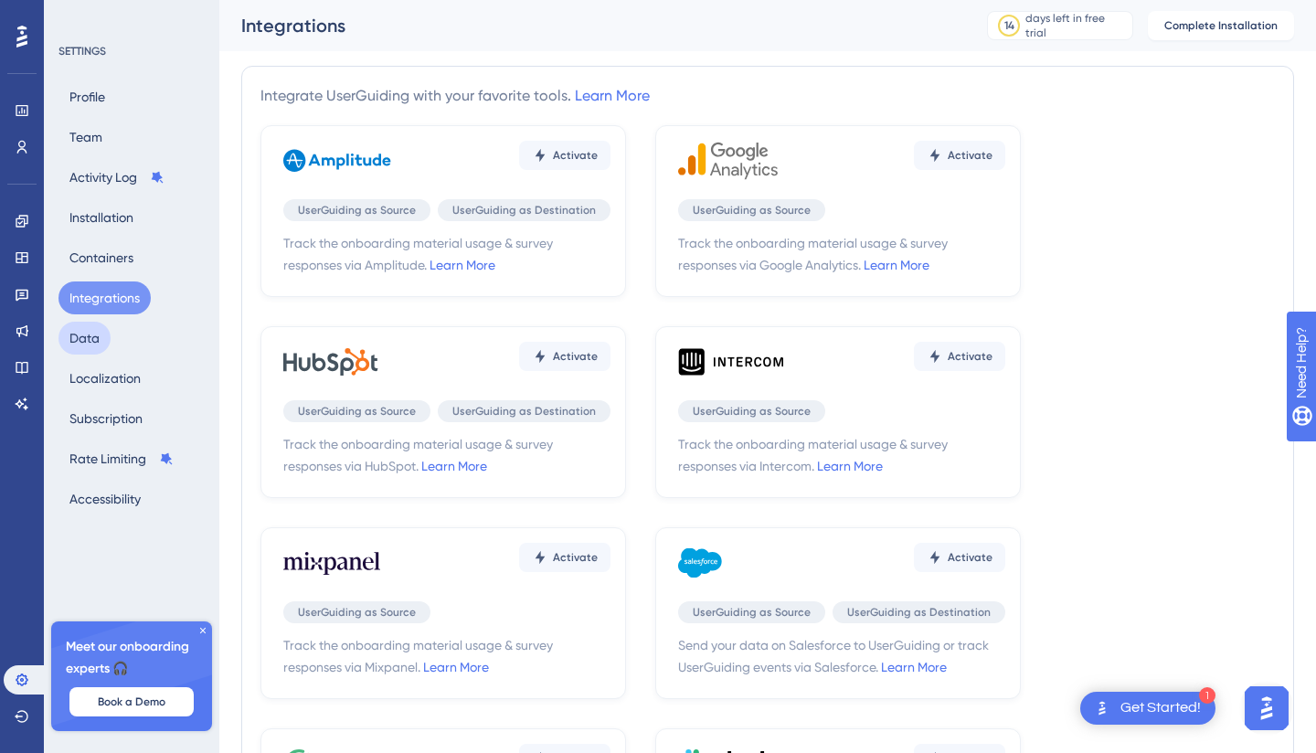
click at [95, 339] on button "Data" at bounding box center [84, 338] width 52 height 33
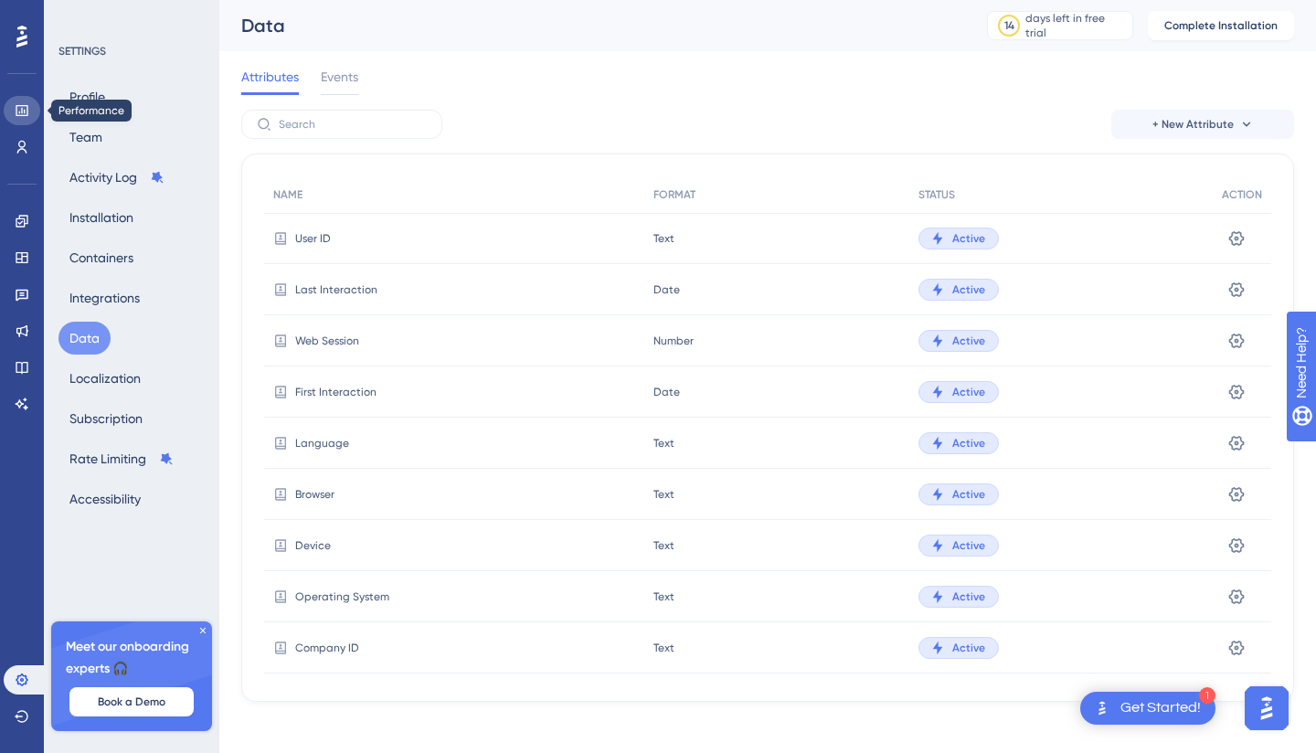
click at [20, 112] on icon at bounding box center [22, 110] width 15 height 15
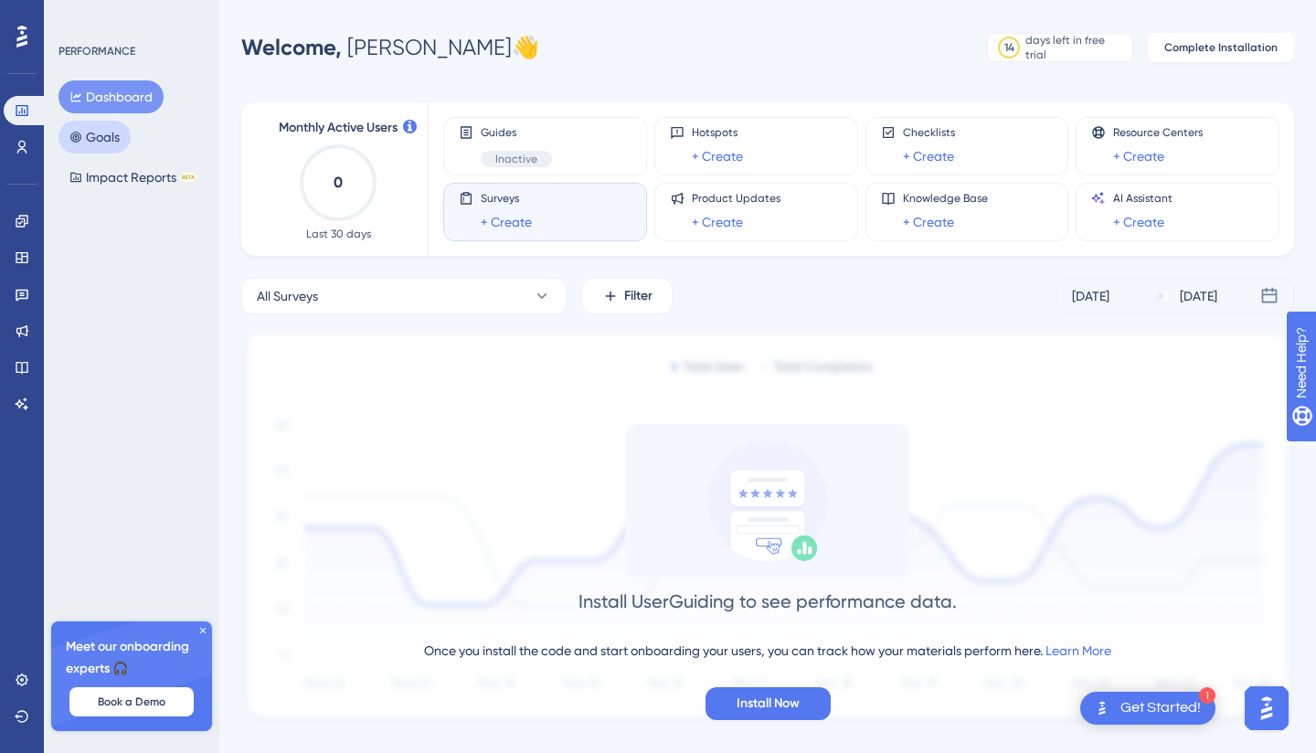
click at [126, 143] on button "Goals" at bounding box center [94, 137] width 72 height 33
